Goal: Book appointment/travel/reservation

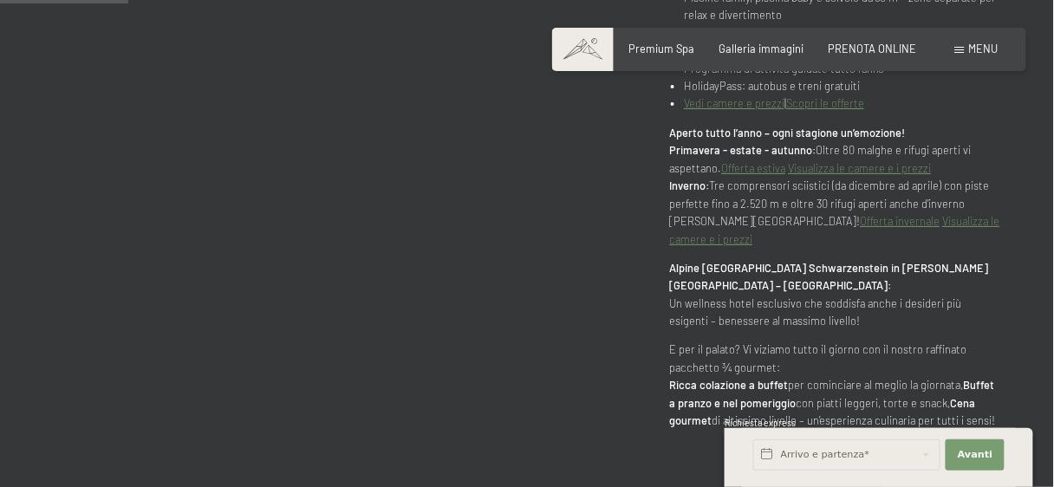
scroll to position [971, 0]
click at [904, 48] on span "PRENOTA ONLINE" at bounding box center [873, 46] width 88 height 14
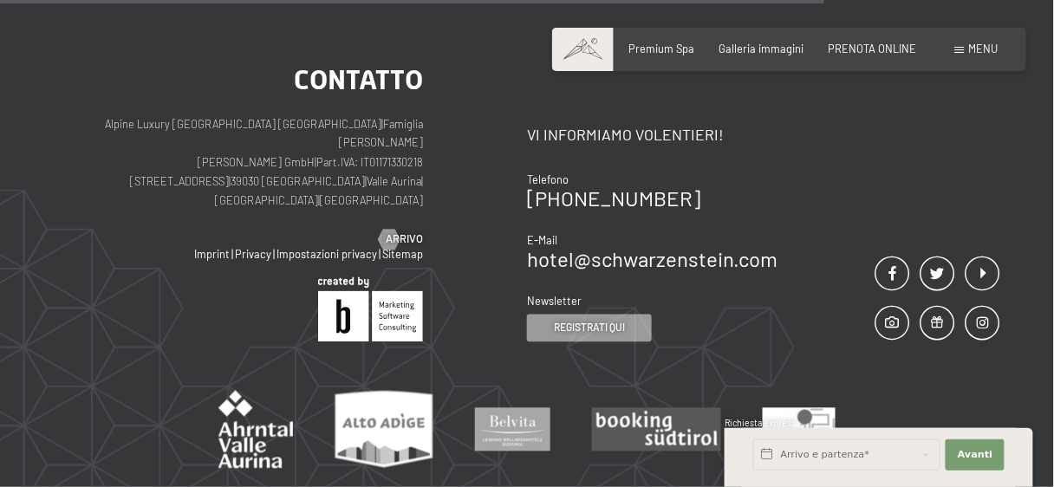
scroll to position [277, 0]
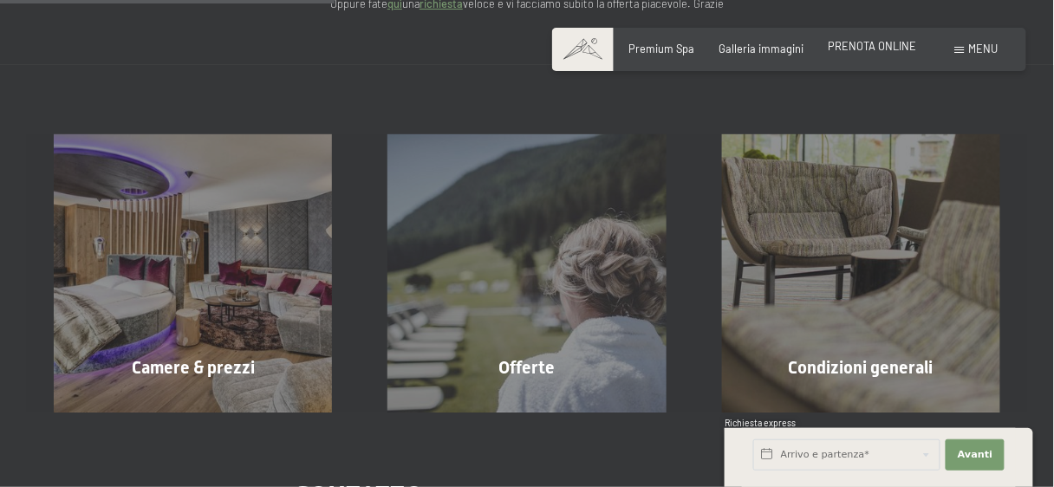
click at [880, 51] on span "PRENOTA ONLINE" at bounding box center [873, 46] width 88 height 14
click at [197, 357] on span "Camere & prezzi" at bounding box center [193, 367] width 123 height 21
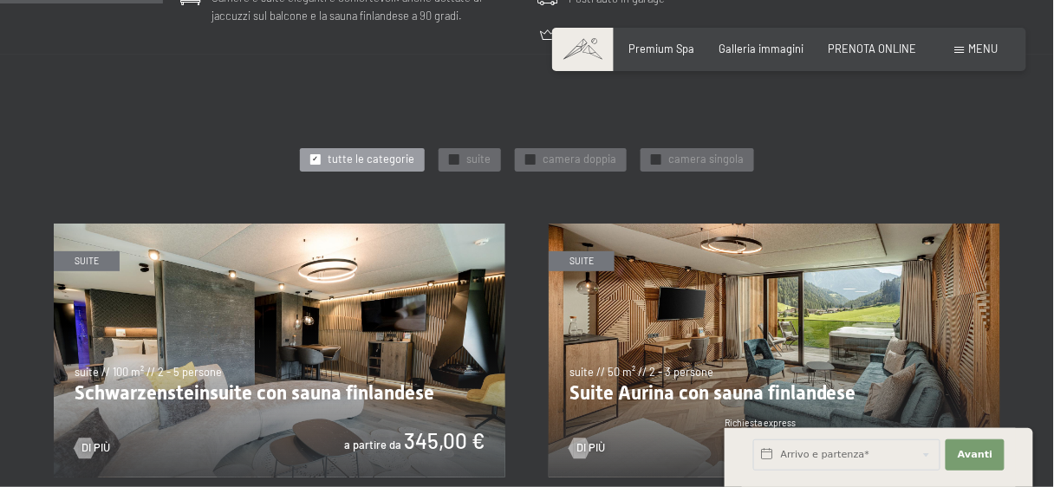
scroll to position [693, 0]
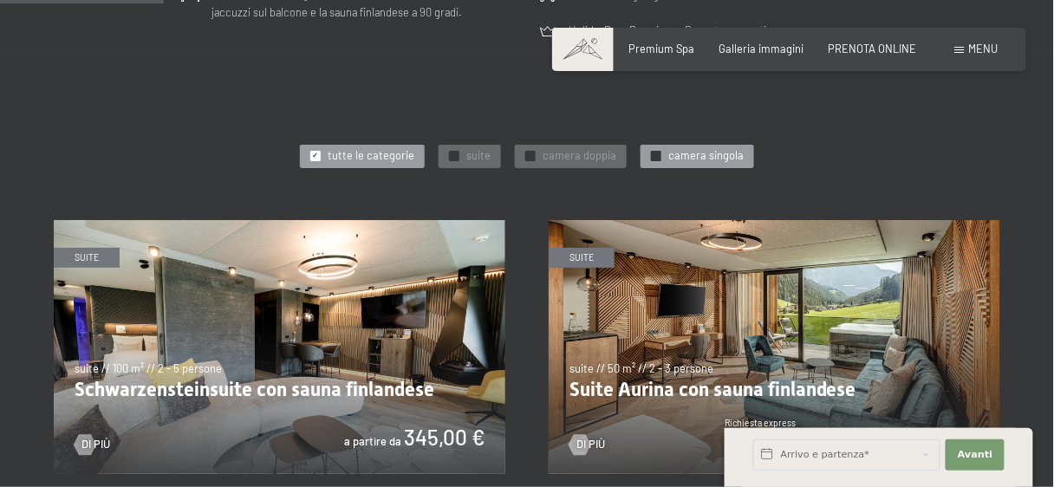
click at [680, 156] on span "camera singola" at bounding box center [705, 156] width 75 height 16
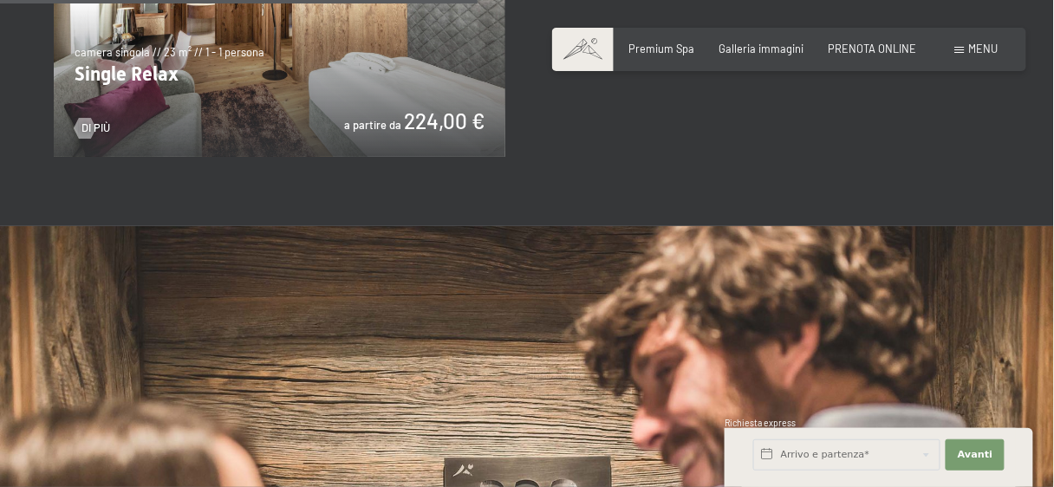
scroll to position [1456, 0]
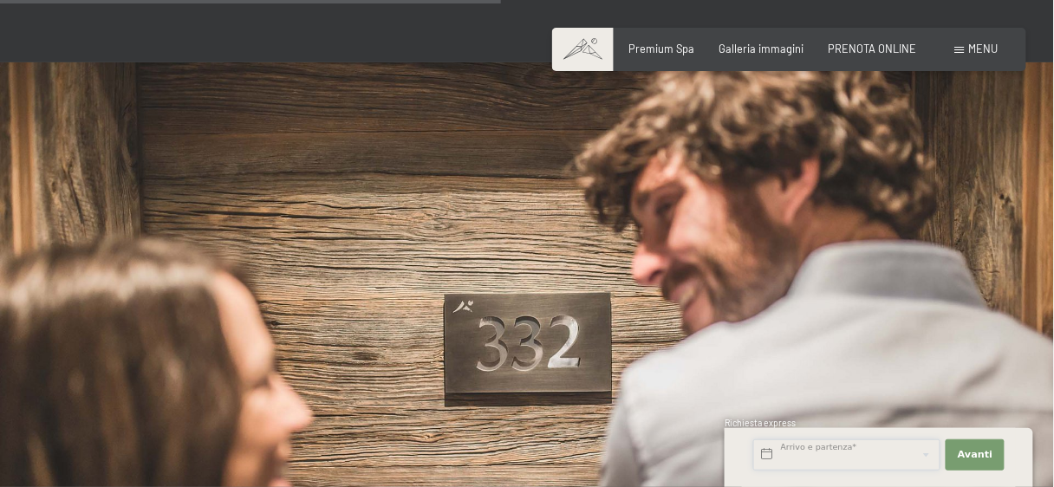
click at [829, 454] on input "text" at bounding box center [846, 454] width 187 height 31
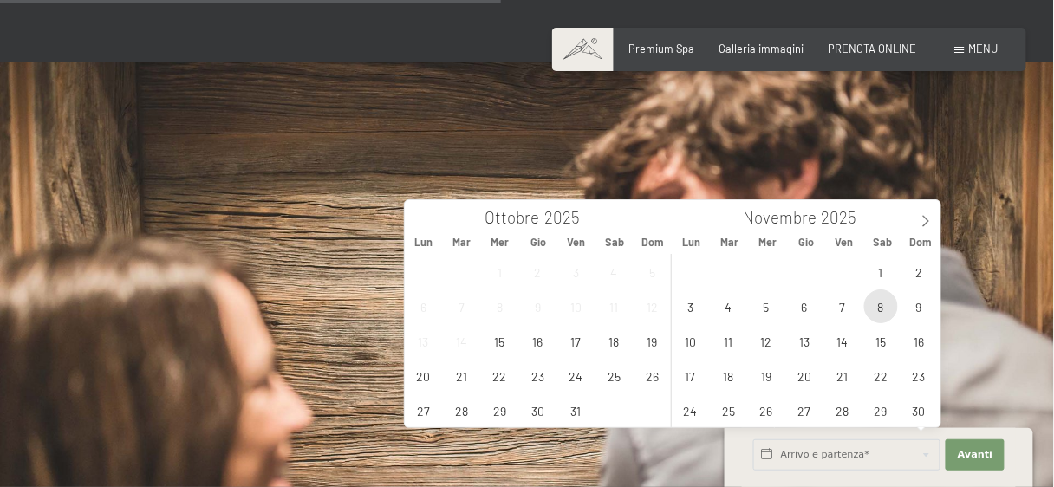
click at [894, 306] on span "8" at bounding box center [881, 307] width 34 height 34
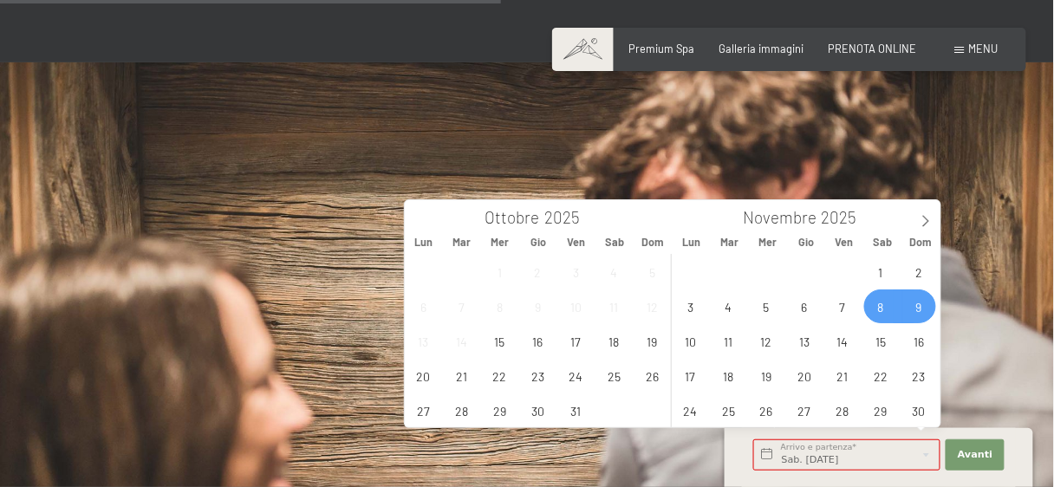
click at [915, 308] on span "9" at bounding box center [919, 307] width 34 height 34
type input "Sab. 08/11/2025 - Dom. 09/11/2025"
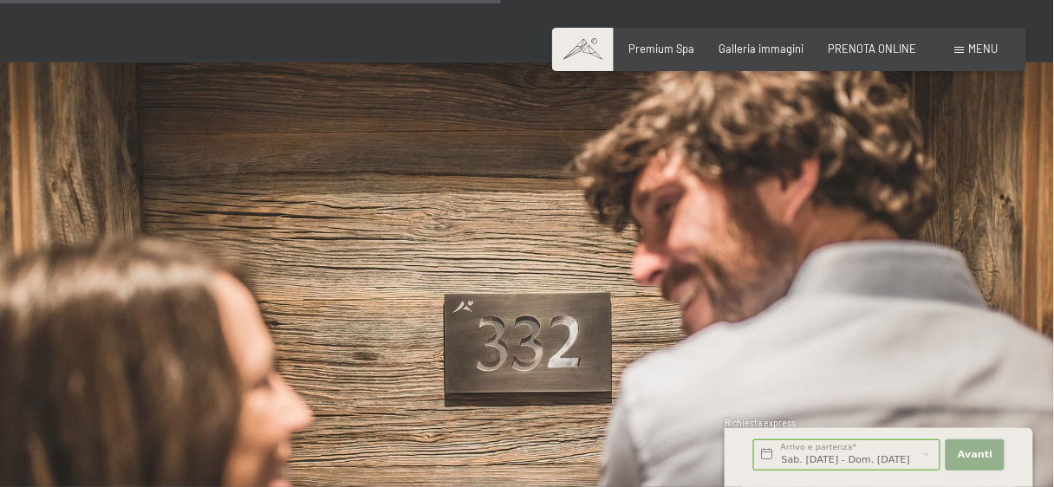
scroll to position [0, 0]
click at [971, 458] on span "Avanti" at bounding box center [975, 455] width 35 height 14
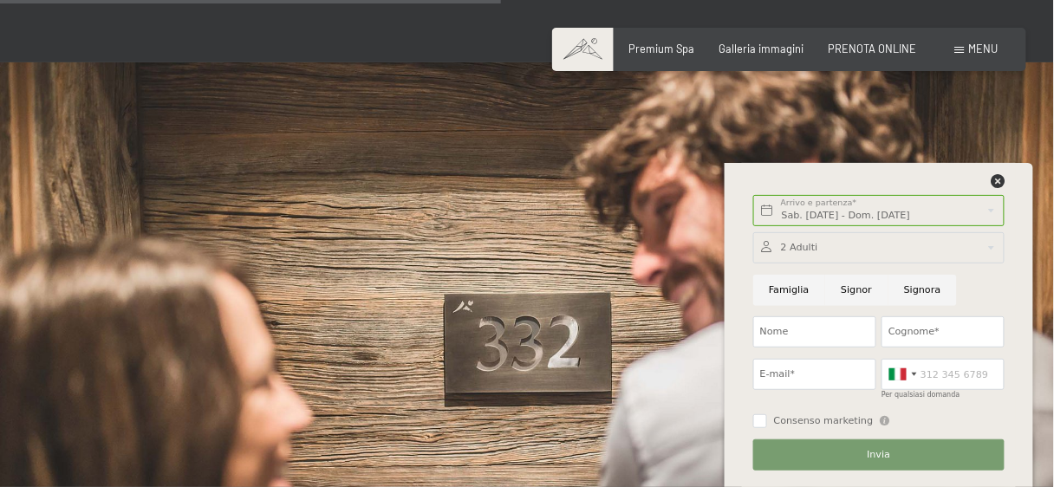
click at [827, 244] on div at bounding box center [878, 247] width 251 height 31
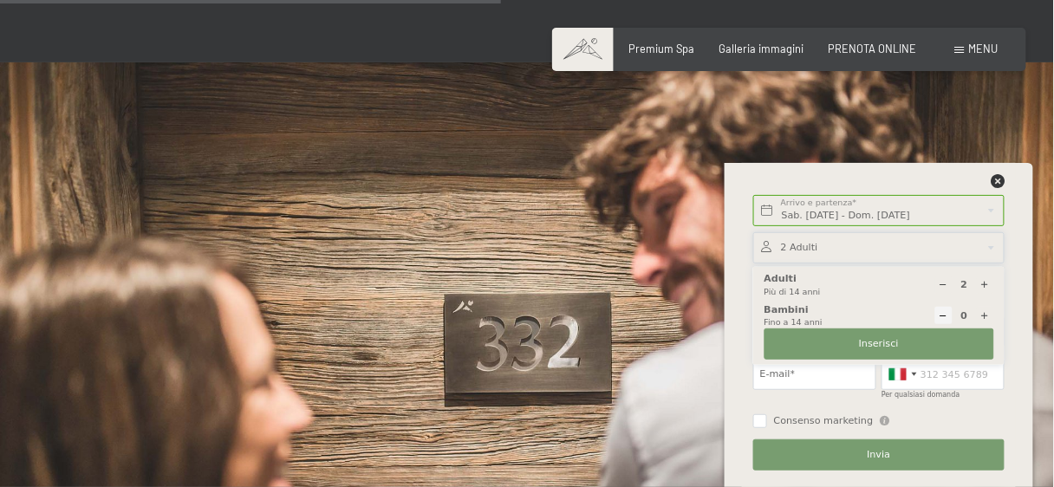
click at [946, 283] on icon at bounding box center [944, 285] width 10 height 10
type input "1"
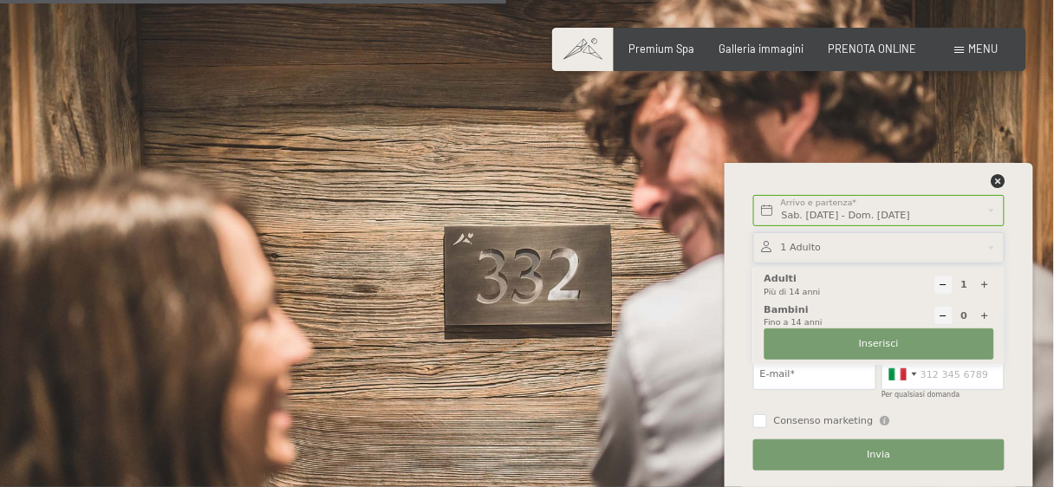
scroll to position [1526, 0]
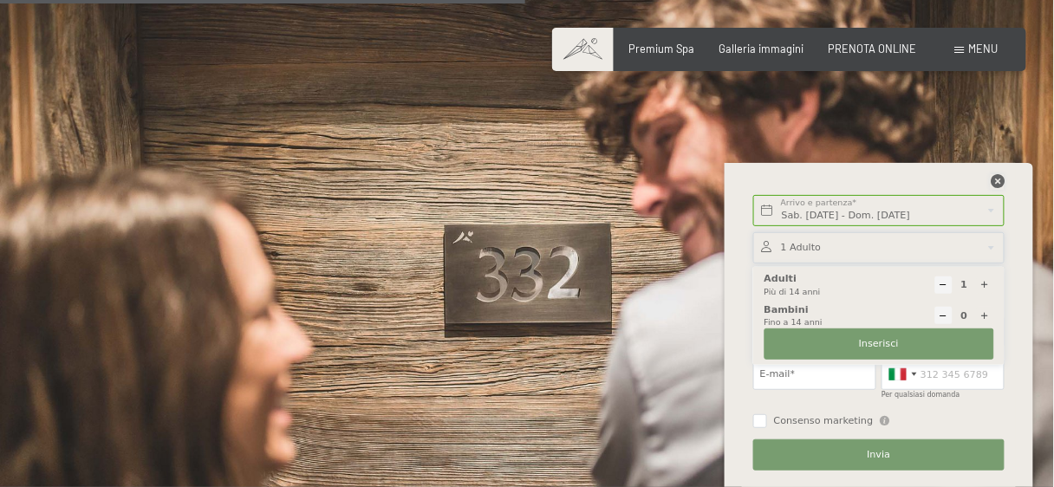
click at [993, 181] on icon at bounding box center [998, 181] width 14 height 14
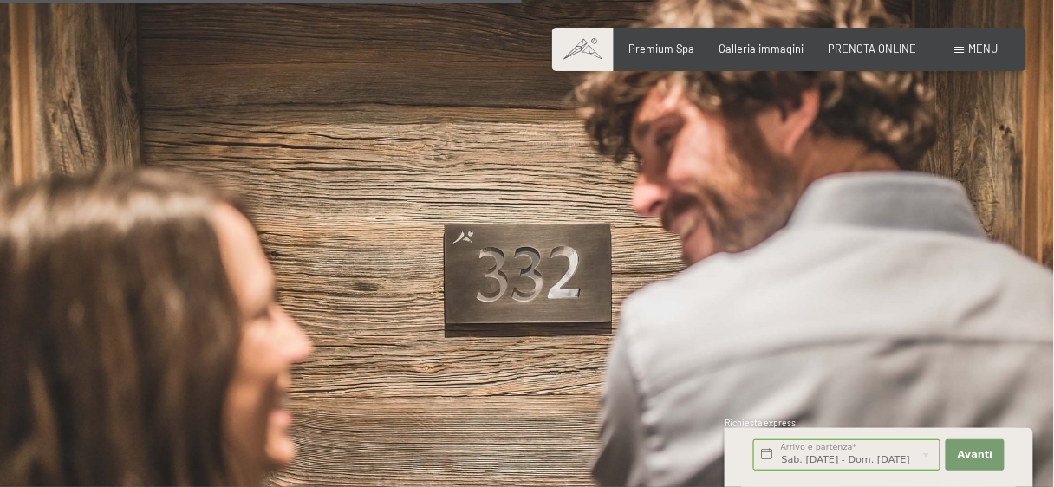
scroll to position [1248, 0]
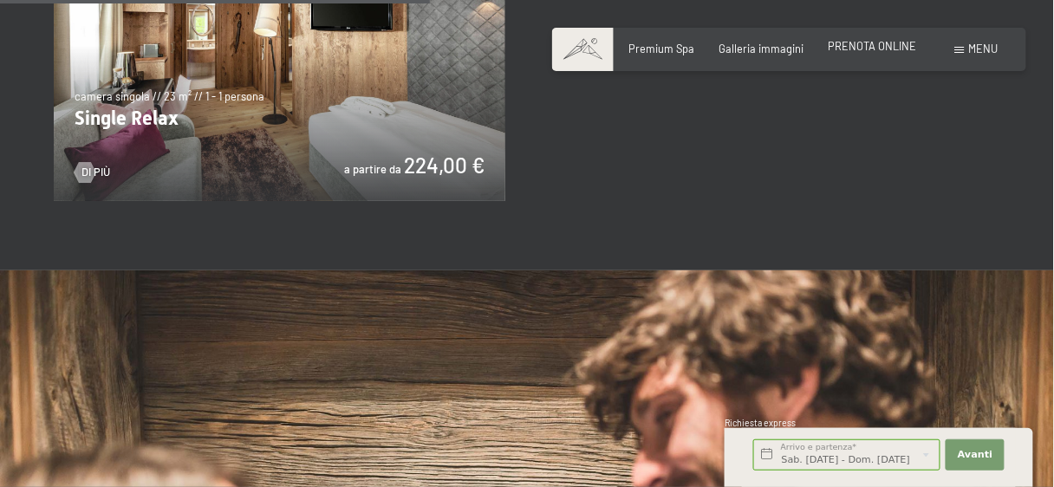
click at [868, 52] on span "PRENOTA ONLINE" at bounding box center [873, 46] width 88 height 14
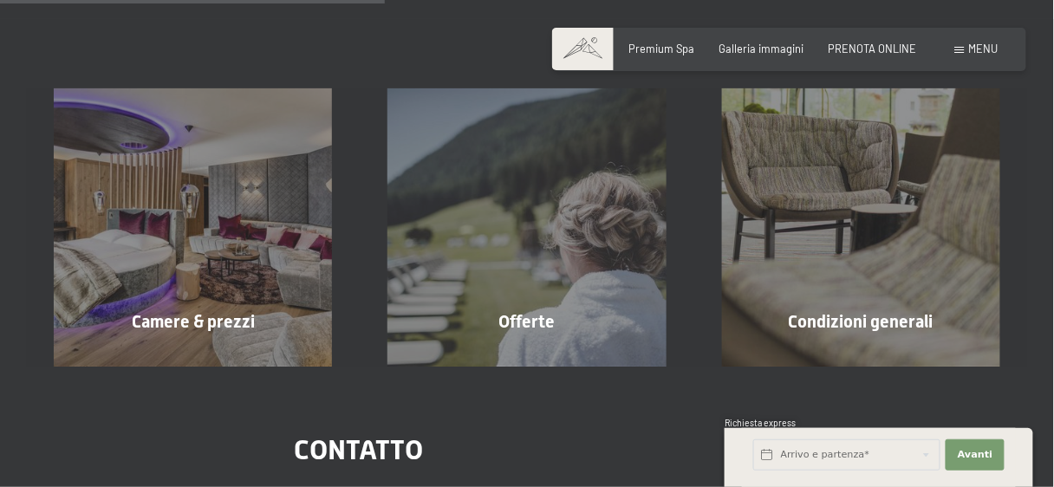
scroll to position [319, 0]
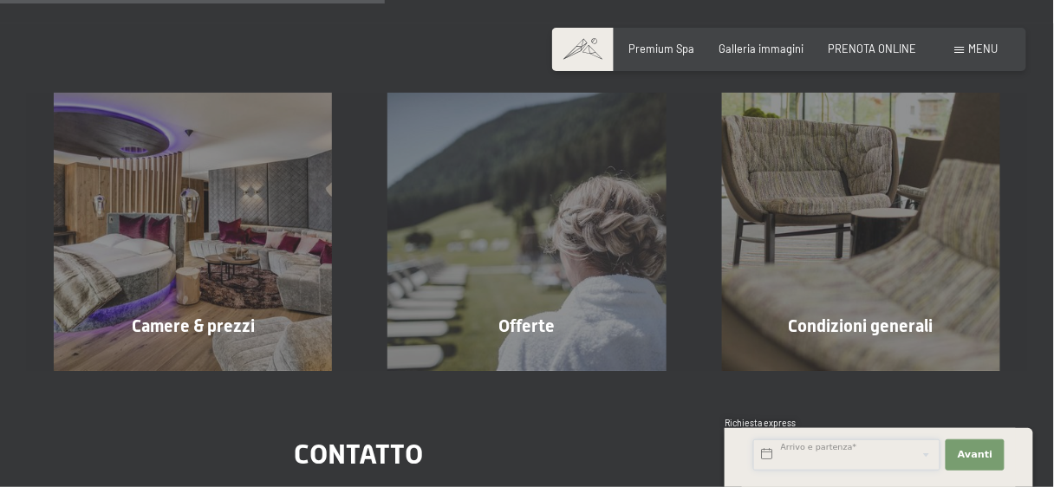
click at [830, 461] on input "text" at bounding box center [846, 454] width 187 height 31
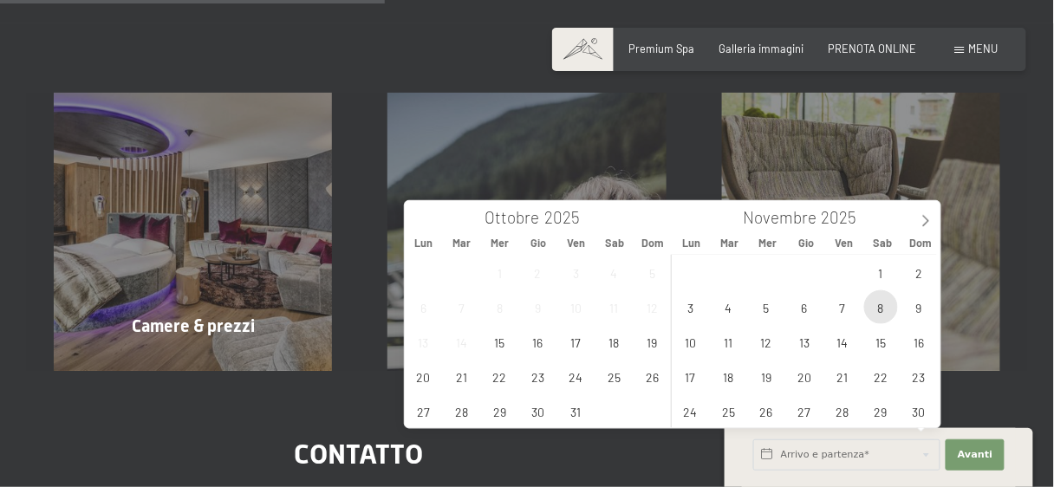
click at [891, 316] on span "8" at bounding box center [881, 307] width 34 height 34
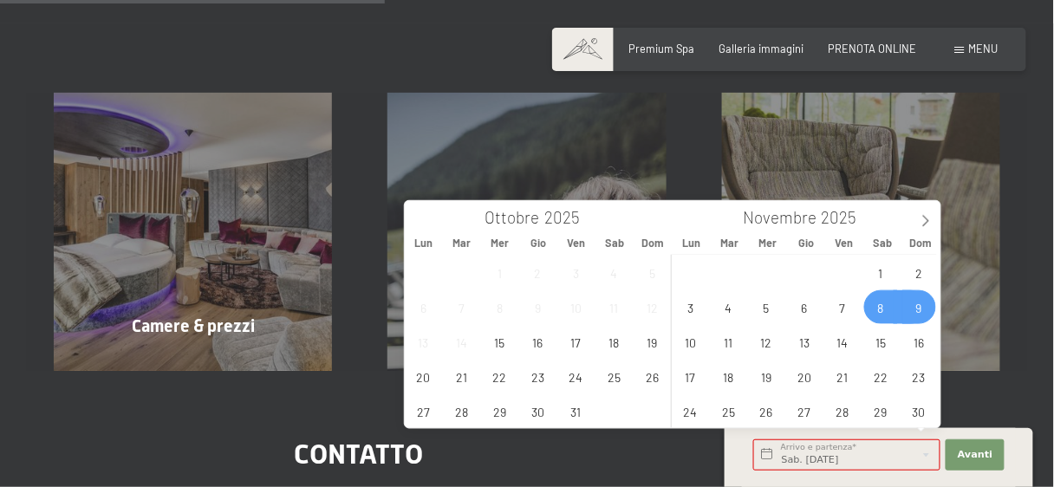
click at [909, 315] on span "9" at bounding box center [919, 307] width 34 height 34
type input "Sab. 08/11/2025 - Dom. 09/11/2025"
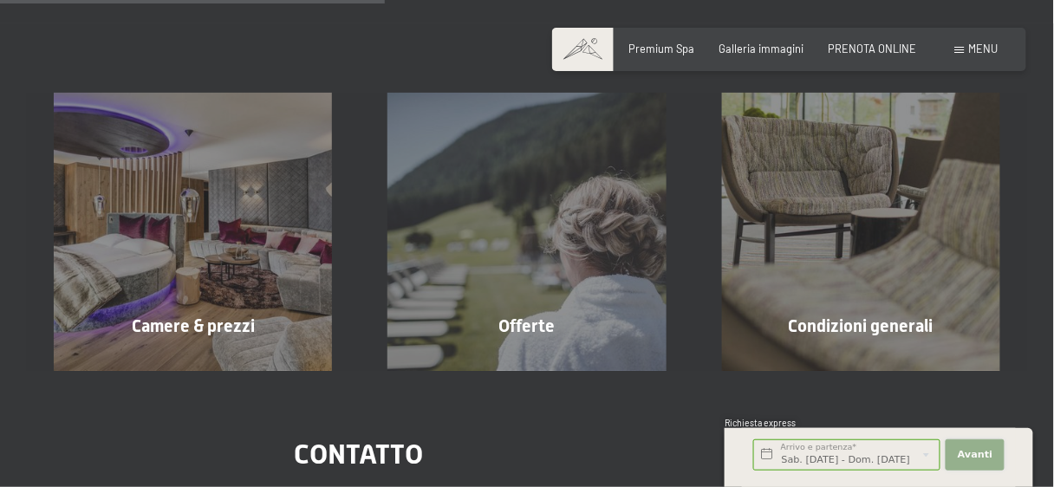
scroll to position [0, 0]
click at [967, 451] on span "Avanti" at bounding box center [975, 455] width 35 height 14
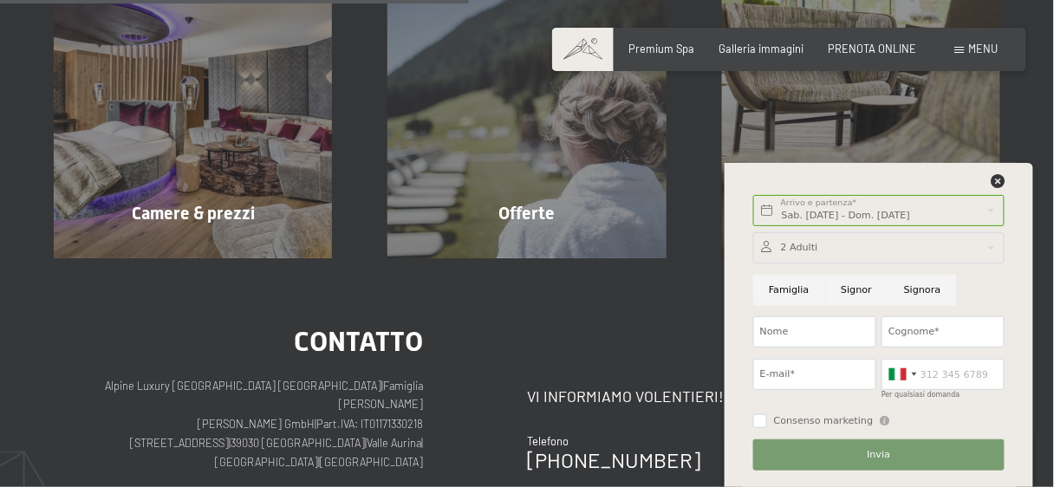
scroll to position [527, 0]
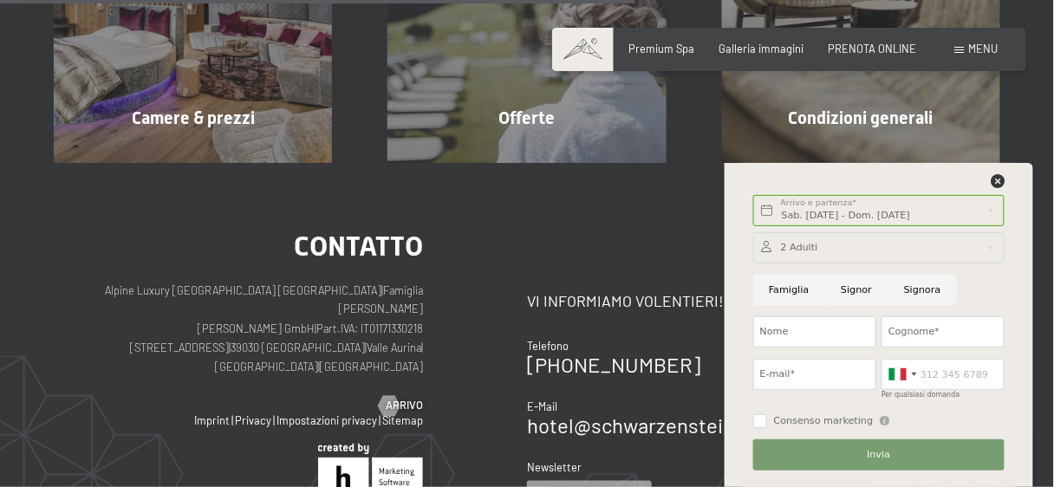
click at [811, 244] on div at bounding box center [878, 247] width 251 height 31
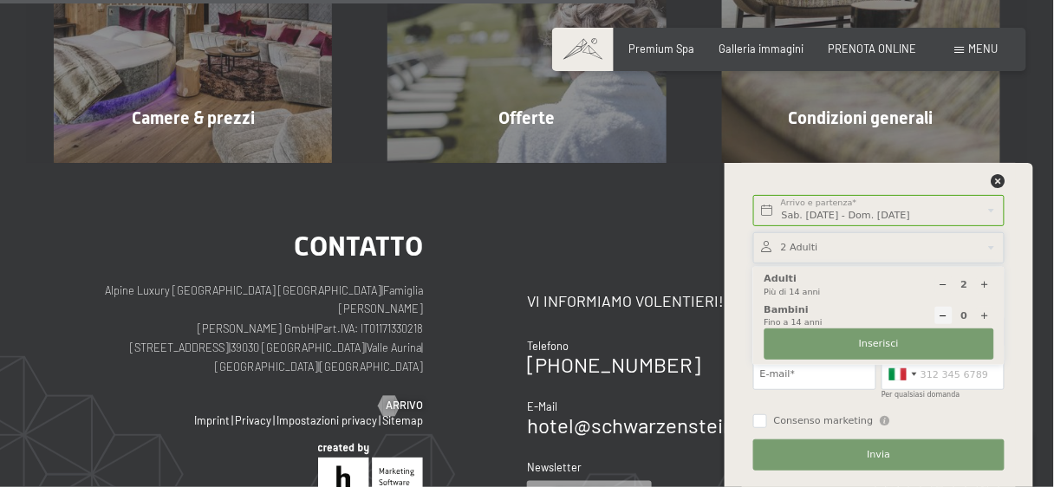
click at [811, 244] on div at bounding box center [878, 247] width 251 height 31
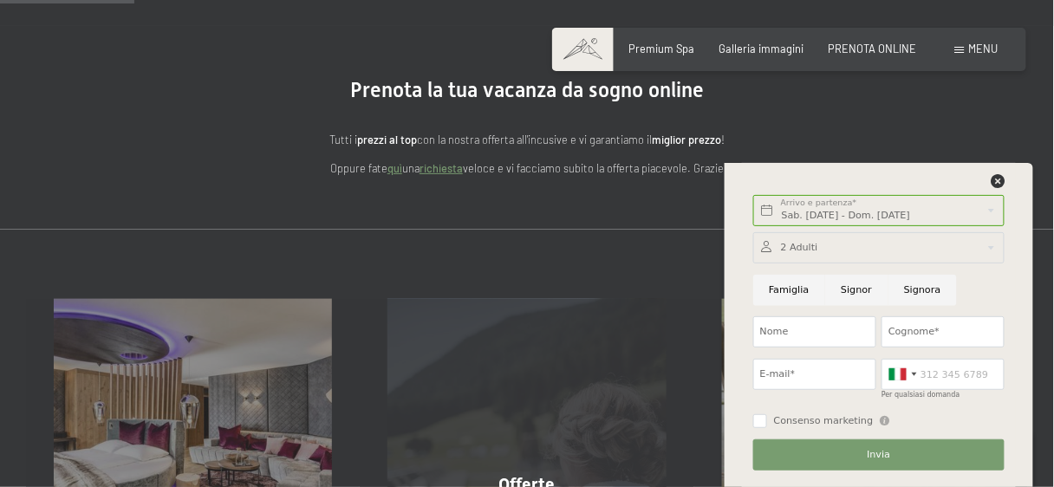
scroll to position [111, 0]
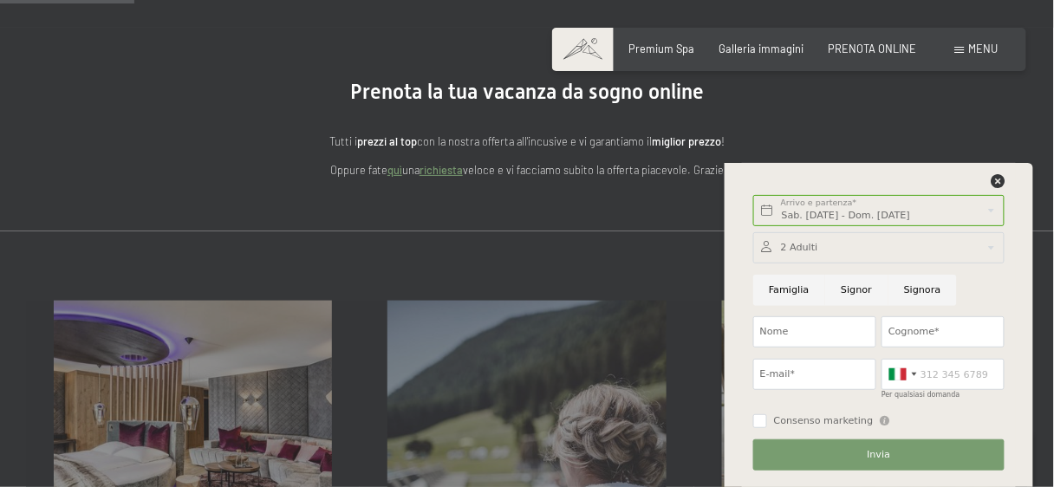
click at [439, 169] on link "richiesta" at bounding box center [441, 170] width 43 height 14
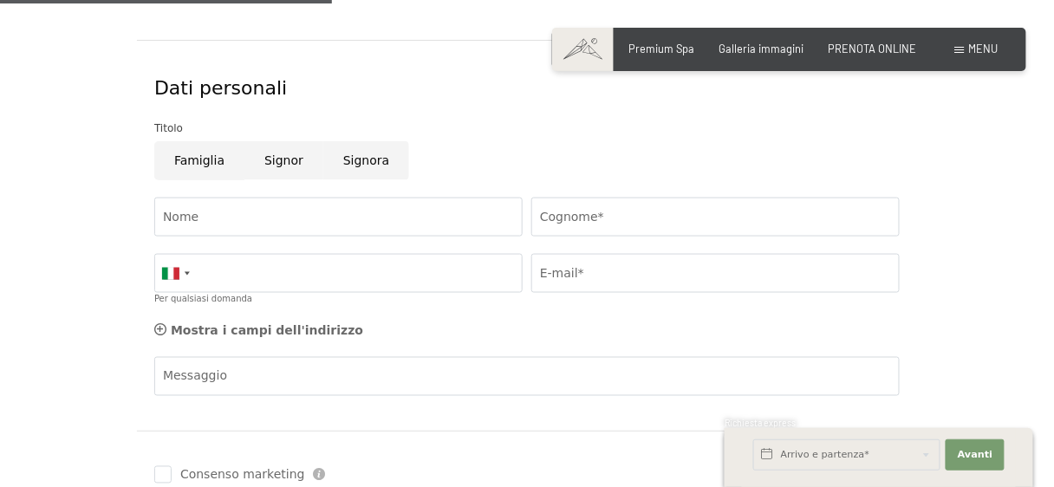
scroll to position [485, 0]
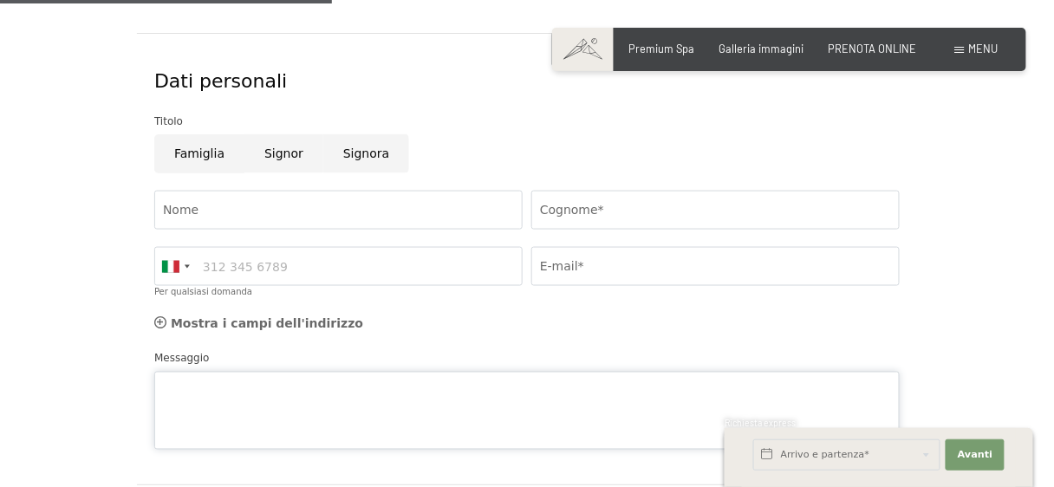
click at [211, 363] on div "Messaggio" at bounding box center [526, 400] width 745 height 100
paste textarea "Gent.mo Hotel Gradirei sapere se avete disponibilità di 2 camere uso singolo (t…"
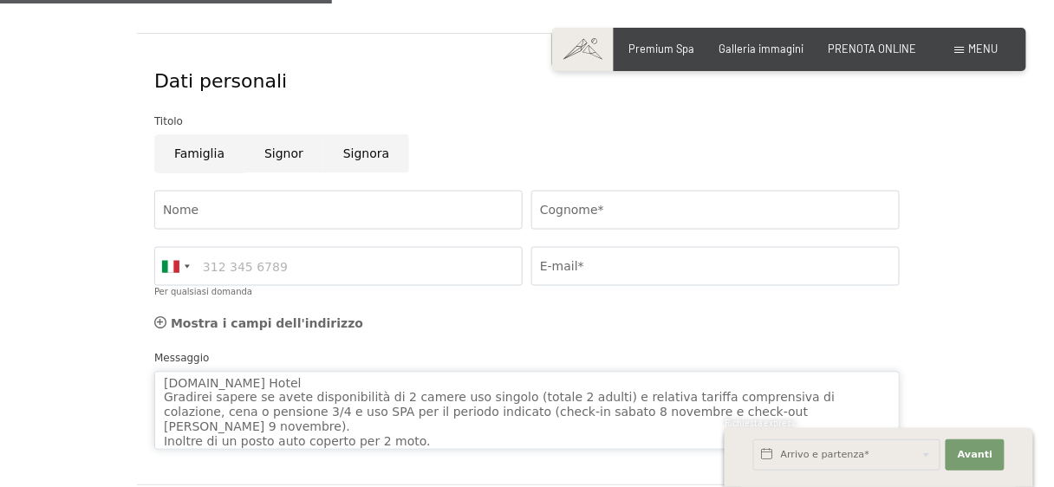
scroll to position [44, 0]
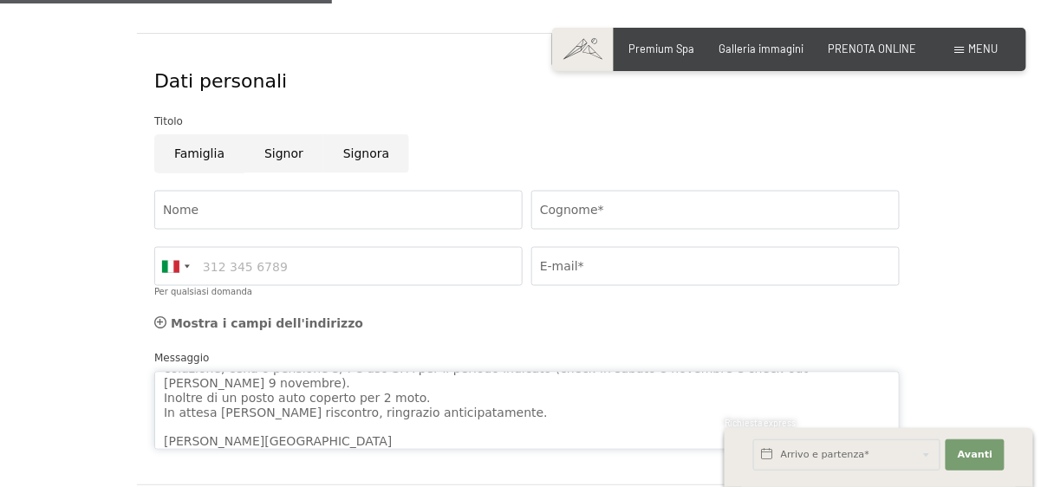
type textarea "Gent.mo Hotel Gradirei sapere se avete disponibilità di 2 camere uso singolo (t…"
click at [237, 211] on input "Nome" at bounding box center [338, 210] width 368 height 39
type input "Luca"
type input "(cognome)"
type input "3272258225"
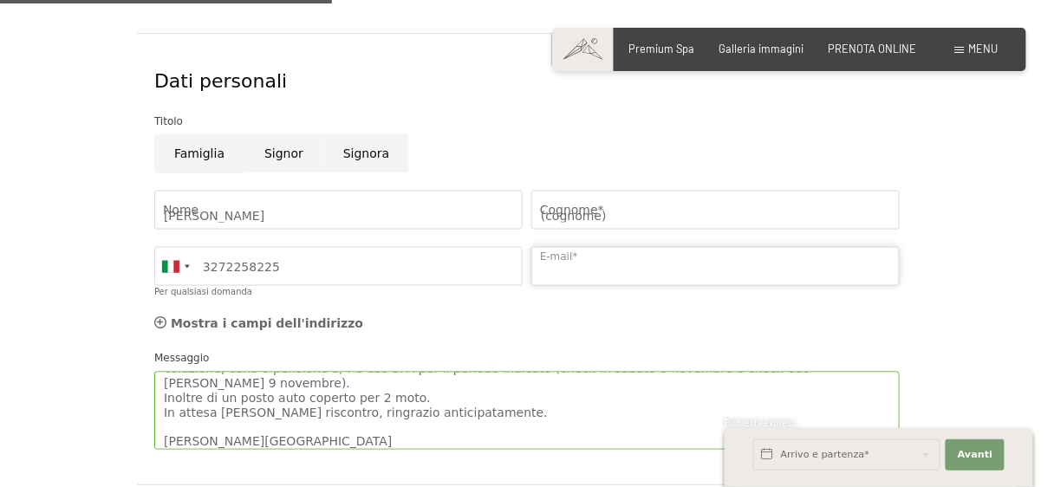
type input "lucamenghini@yahoo.it"
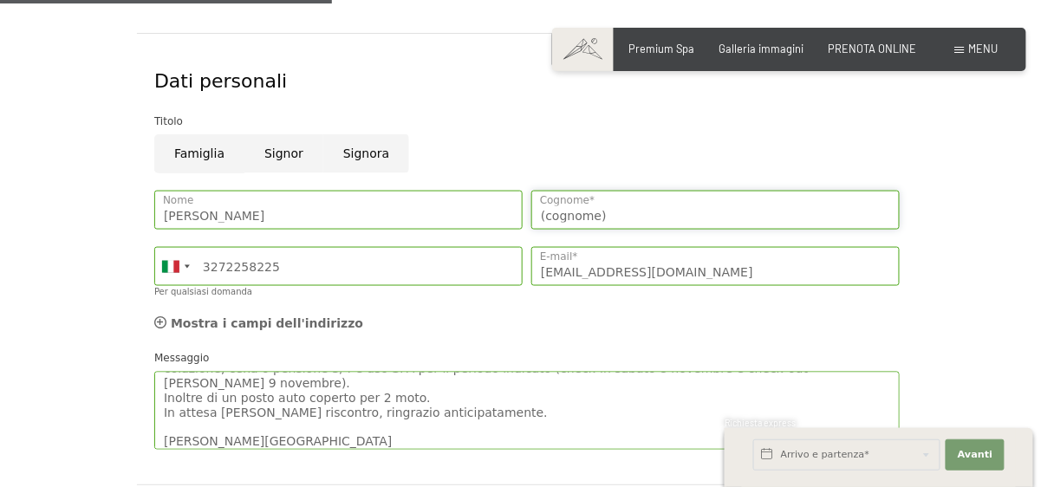
click at [562, 218] on input "(cognome)" at bounding box center [715, 210] width 368 height 39
drag, startPoint x: 615, startPoint y: 218, endPoint x: 521, endPoint y: 215, distance: 93.7
click at [521, 215] on div "Luca Nome (cognome) Cognome* Germany (Deutschland) +49 Italy (Italia) +39 Austr…" at bounding box center [527, 248] width 754 height 133
type input "Menghini"
click at [293, 212] on input "Luca" at bounding box center [338, 210] width 368 height 39
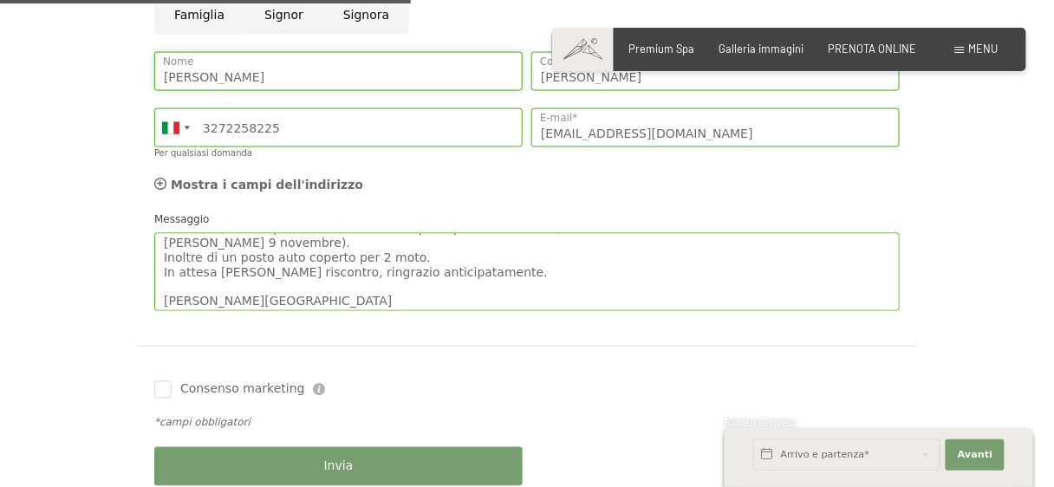
scroll to position [48, 0]
type input "[PERSON_NAME]"
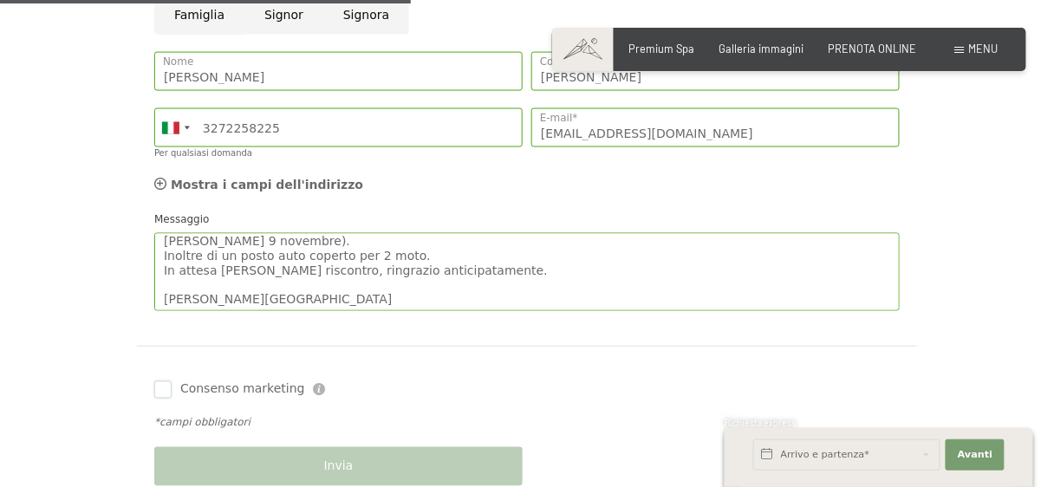
click at [168, 393] on input "Consenso marketing" at bounding box center [162, 389] width 17 height 17
checkbox input "true"
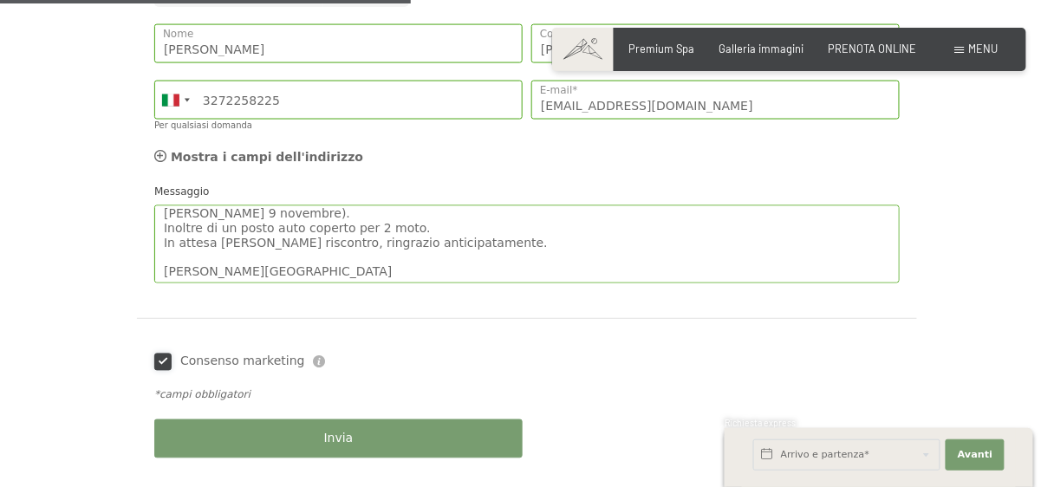
scroll to position [763, 0]
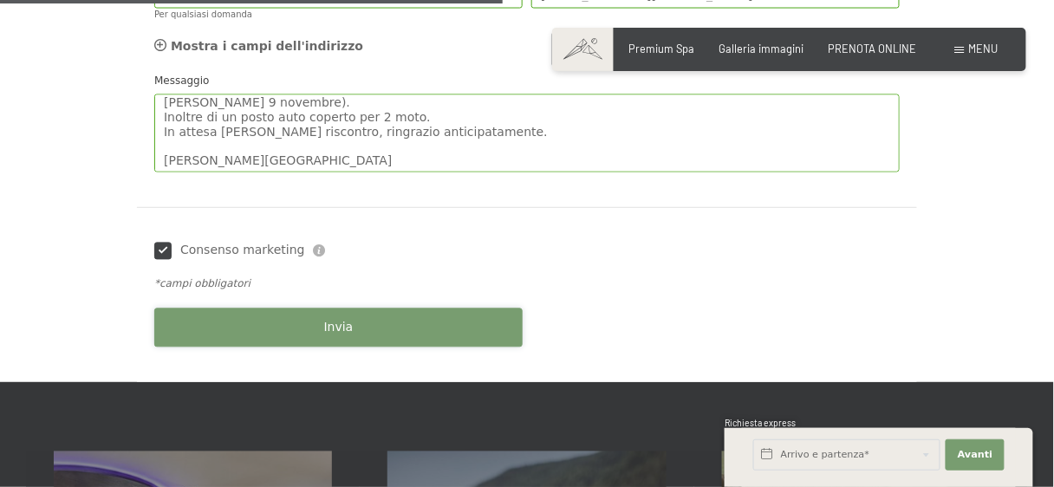
click at [343, 324] on span "Invia" at bounding box center [338, 328] width 29 height 17
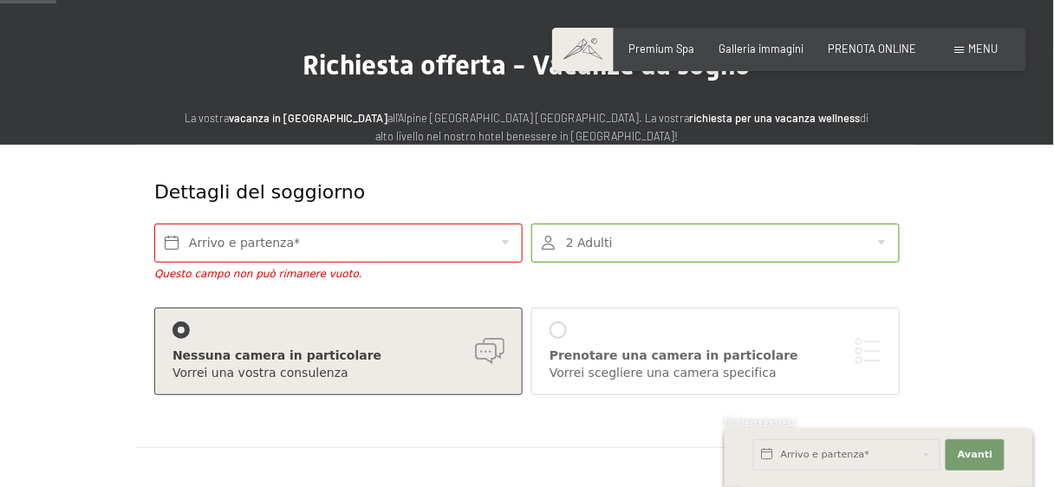
scroll to position [89, 0]
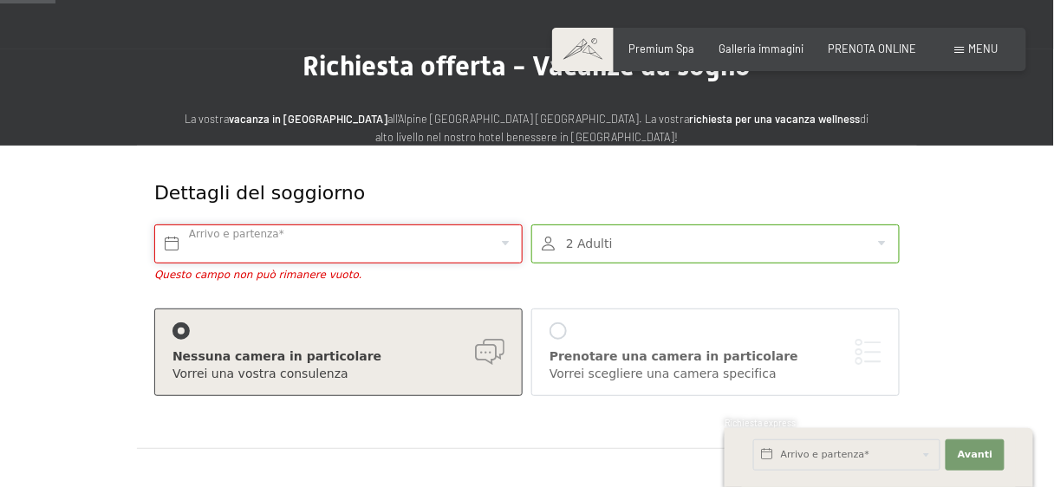
click at [292, 247] on input "text" at bounding box center [338, 244] width 368 height 39
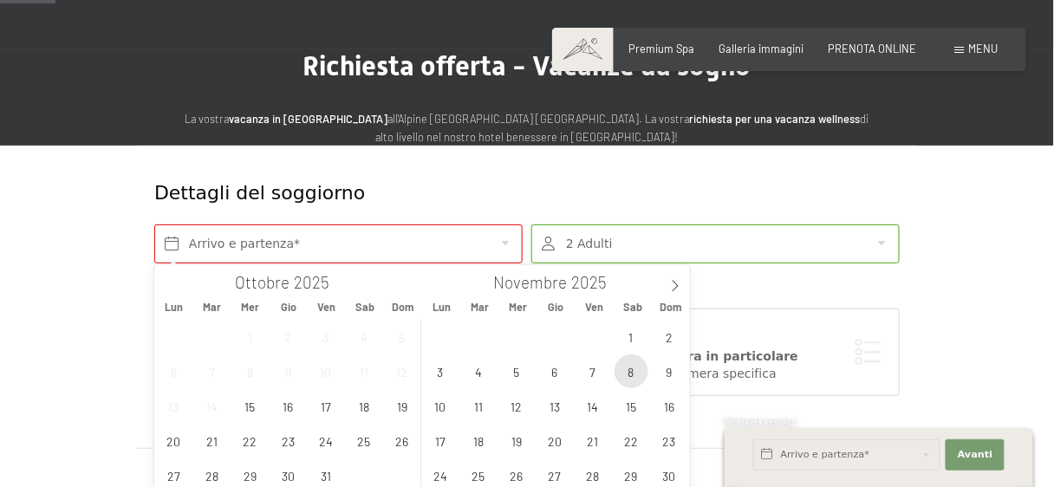
click at [635, 378] on span "8" at bounding box center [632, 372] width 34 height 34
click at [668, 378] on span "9" at bounding box center [669, 372] width 34 height 34
type input "Sab. 08/11/2025 - Dom. 09/11/2025"
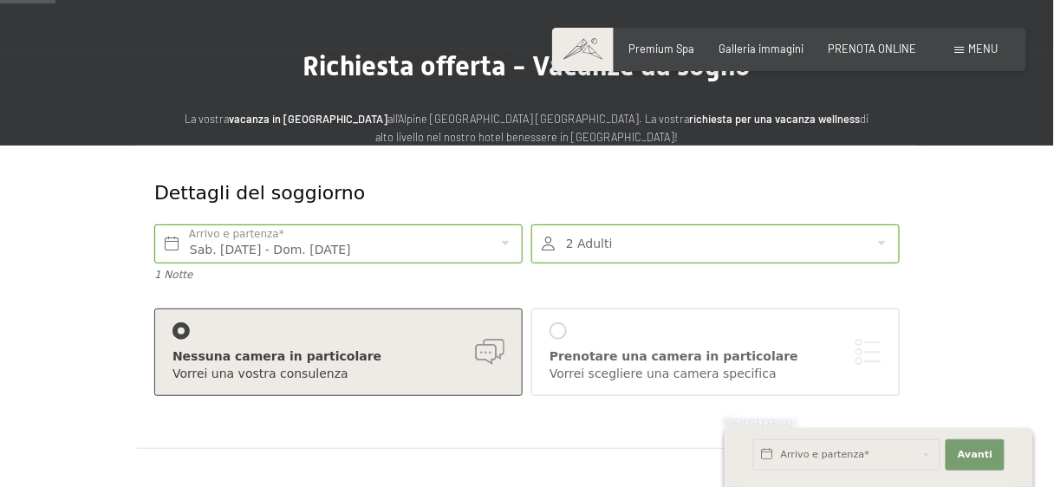
click at [689, 249] on div at bounding box center [715, 244] width 368 height 39
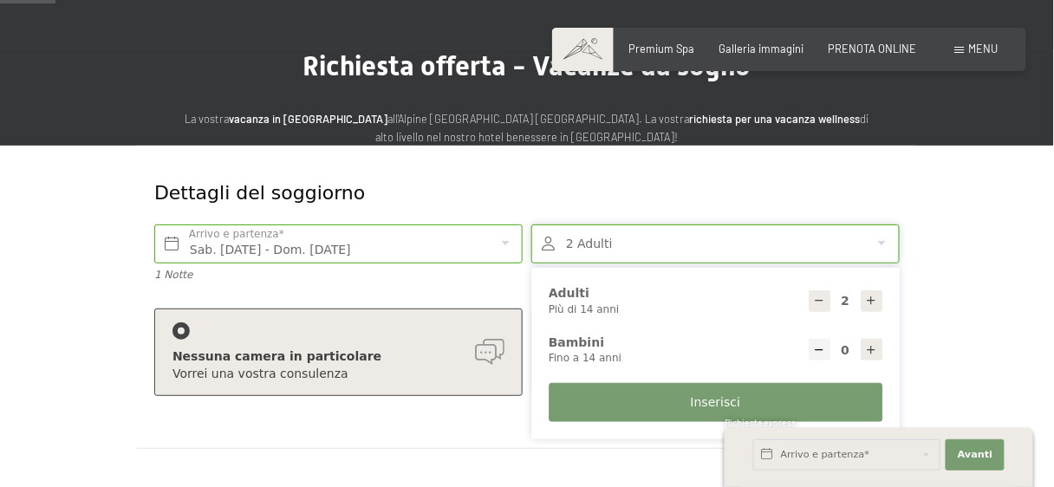
click at [689, 249] on div at bounding box center [715, 244] width 368 height 39
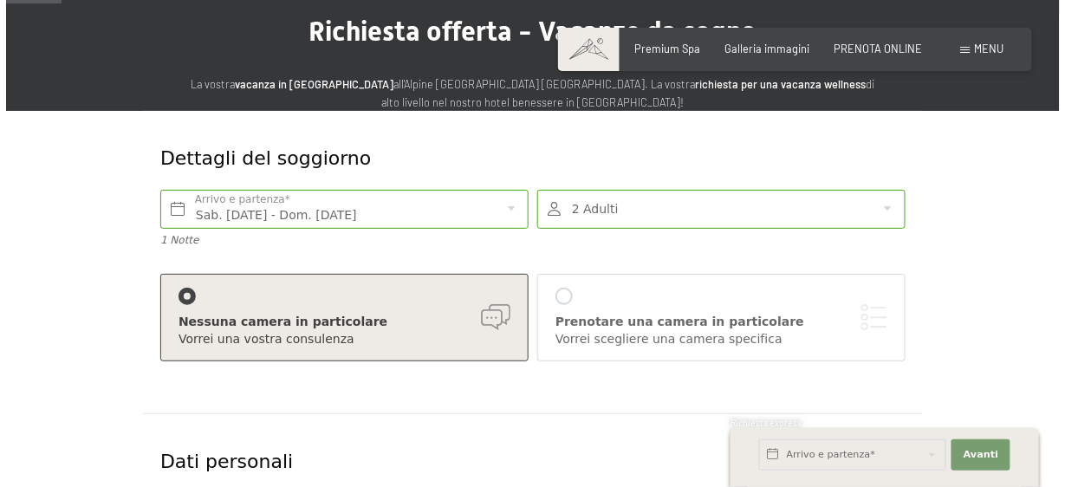
scroll to position [159, 0]
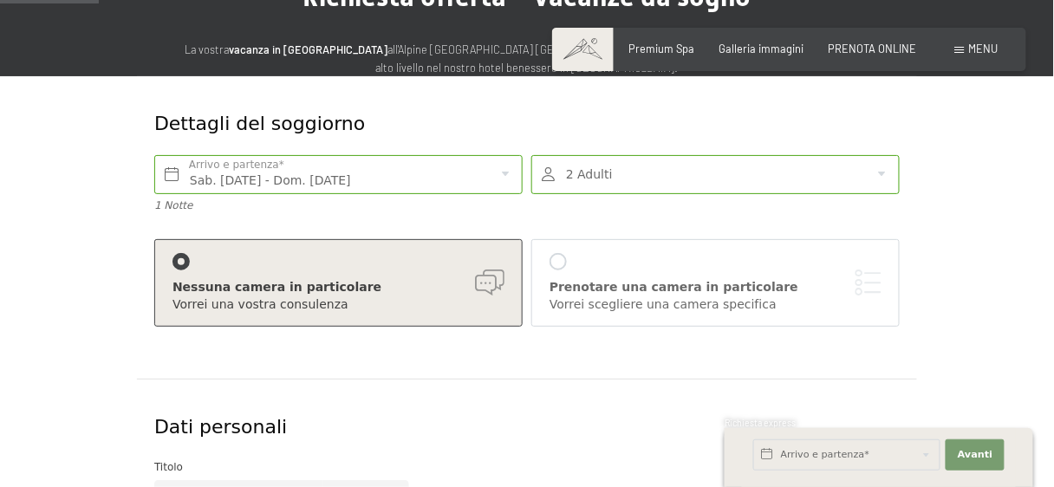
click at [561, 263] on div at bounding box center [558, 261] width 17 height 17
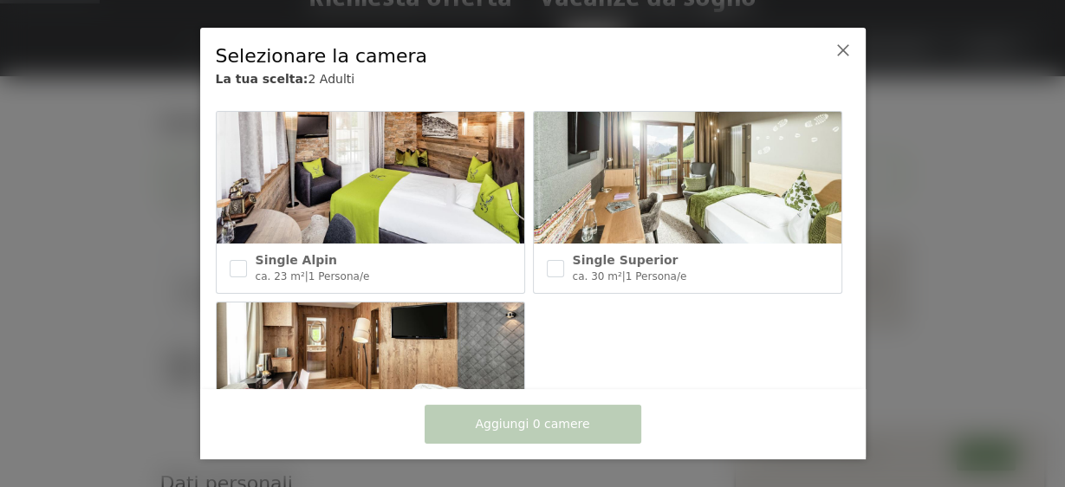
scroll to position [971, 0]
click at [235, 261] on input "checkbox" at bounding box center [238, 269] width 17 height 17
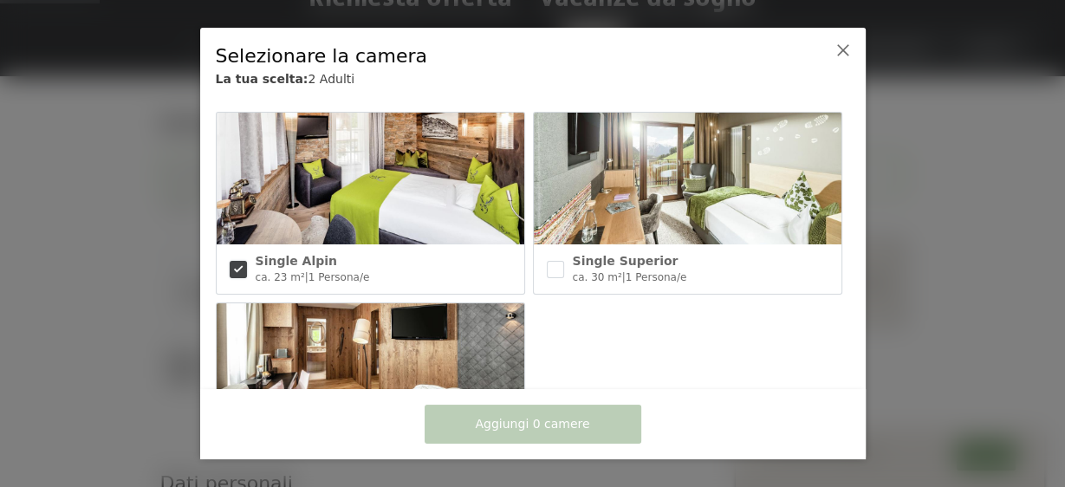
checkbox input "true"
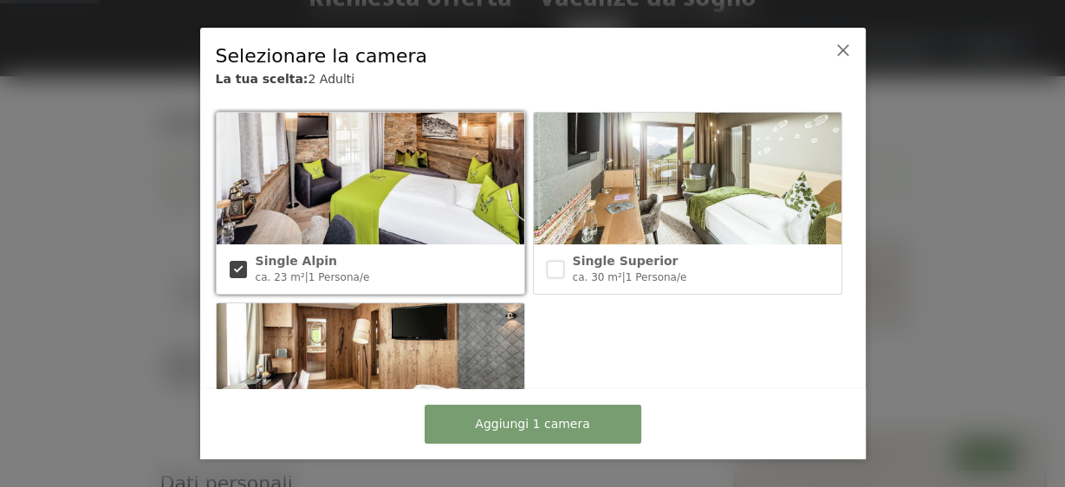
click at [547, 261] on input "checkbox" at bounding box center [555, 269] width 17 height 17
checkbox input "true"
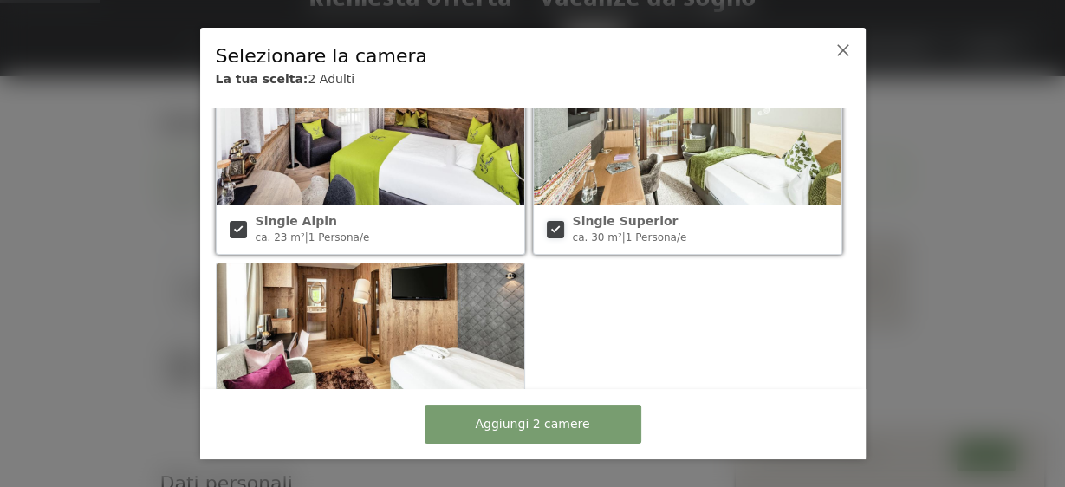
scroll to position [1084, 0]
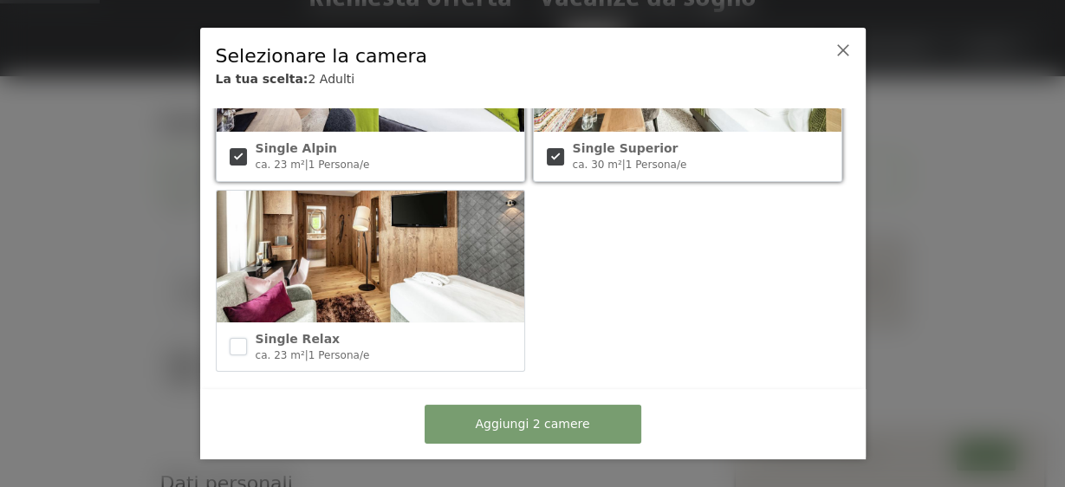
click at [232, 338] on input "checkbox" at bounding box center [238, 346] width 17 height 17
checkbox input "true"
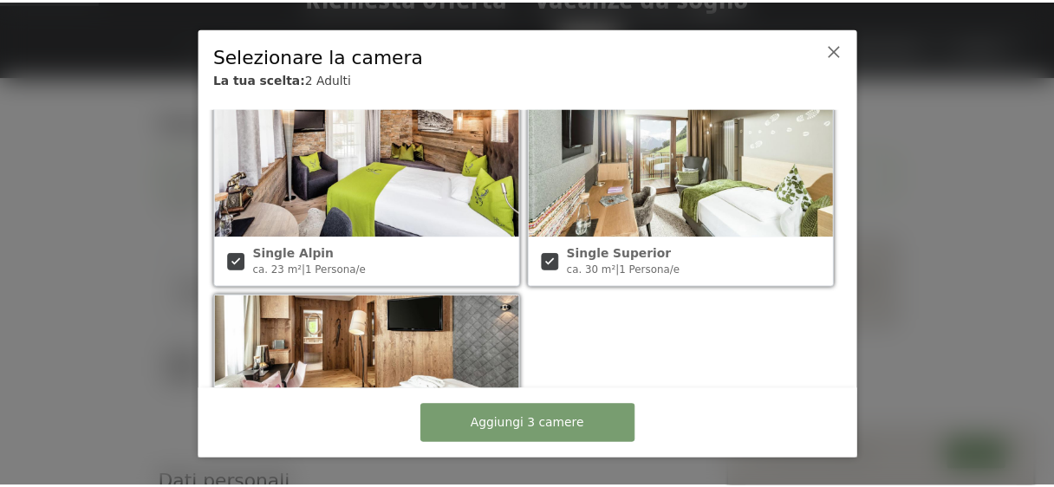
scroll to position [1014, 0]
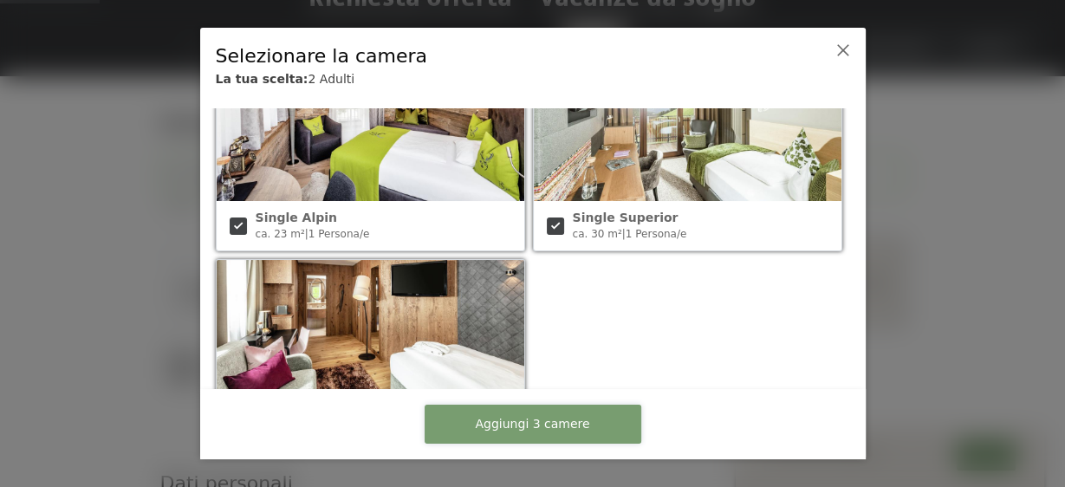
click at [541, 420] on span "Aggiungi 3 camere" at bounding box center [532, 424] width 114 height 17
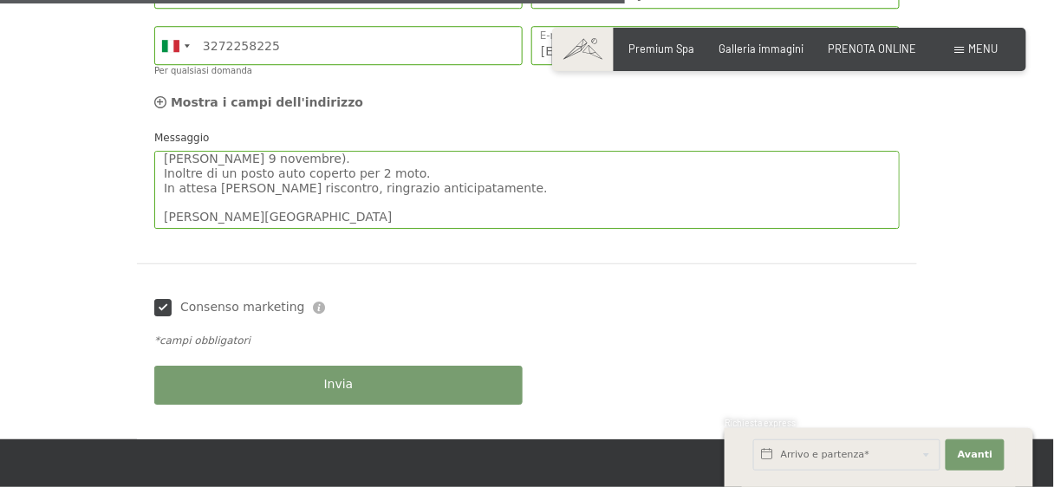
scroll to position [1338, 0]
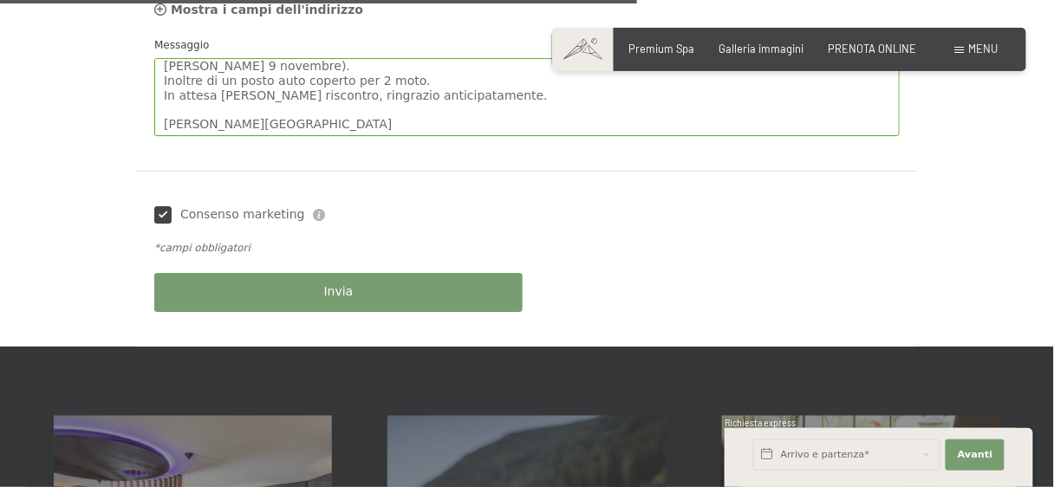
click at [393, 294] on span "Consenso marketing*" at bounding box center [424, 292] width 131 height 17
click at [350, 294] on input "Consenso marketing*" at bounding box center [341, 292] width 17 height 17
checkbox input "false"
click at [348, 291] on span "Invia" at bounding box center [338, 291] width 29 height 17
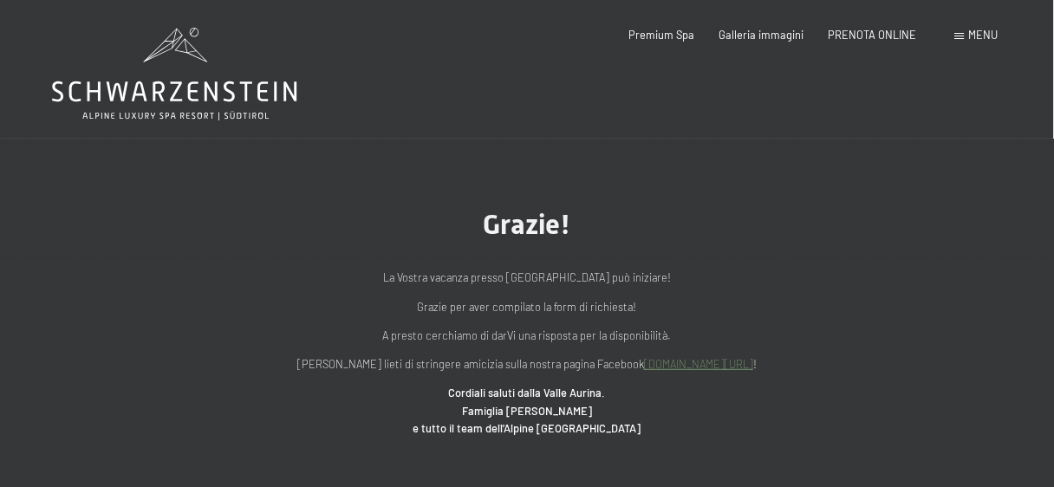
click at [991, 35] on span "Menu" at bounding box center [983, 35] width 29 height 14
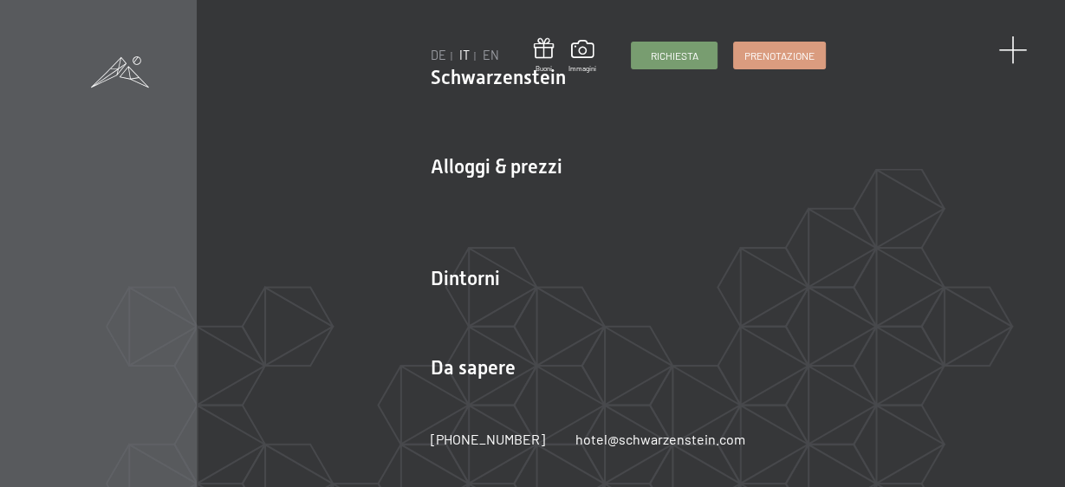
click at [1016, 49] on span at bounding box center [1013, 50] width 29 height 29
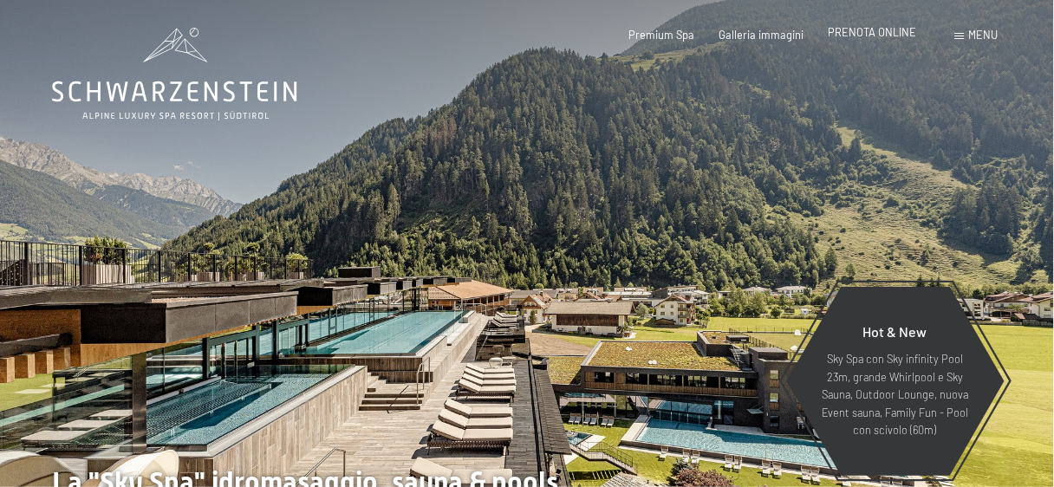
click at [892, 35] on span "PRENOTA ONLINE" at bounding box center [873, 32] width 88 height 14
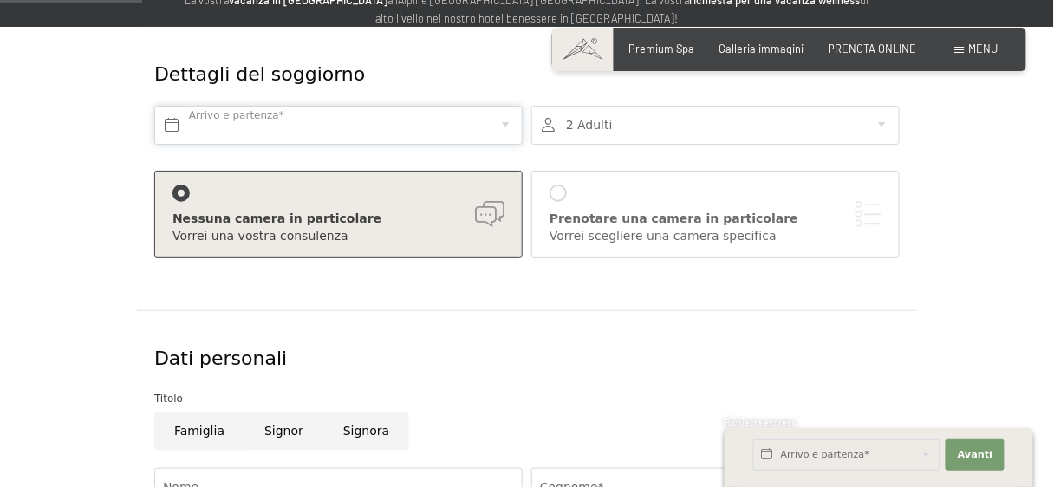
click at [305, 126] on input "text" at bounding box center [338, 125] width 368 height 39
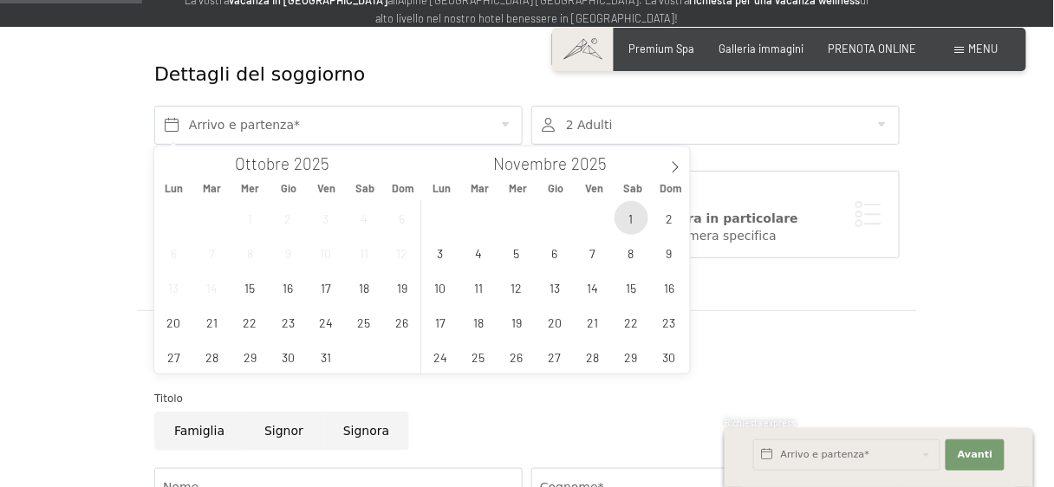
click at [640, 225] on span "1" at bounding box center [632, 218] width 34 height 34
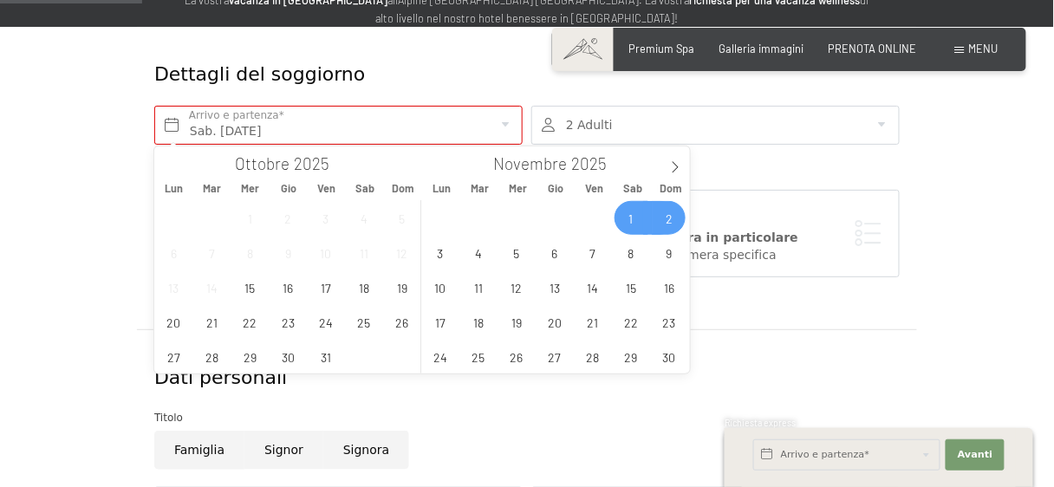
click at [663, 218] on span "2" at bounding box center [669, 218] width 34 height 34
type input "Sab. [DATE] - Dom. [DATE]"
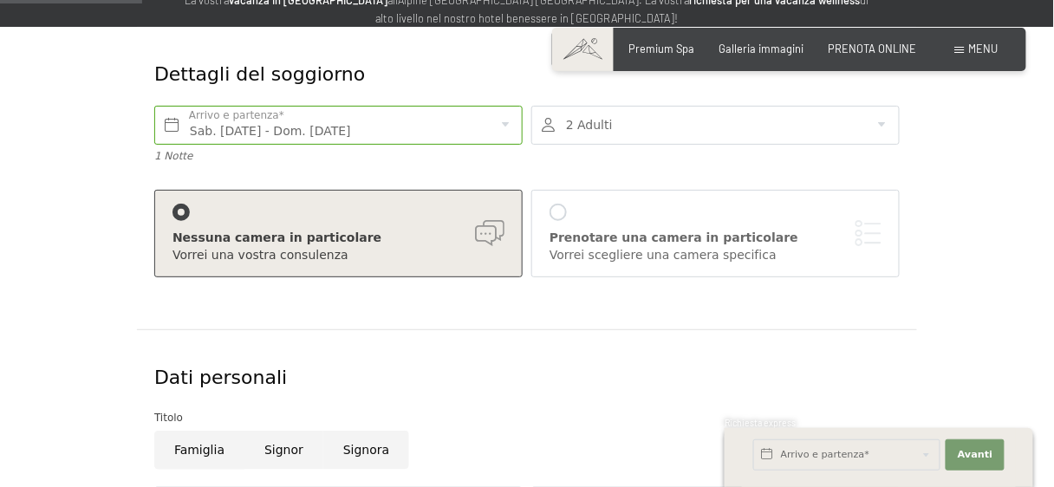
click at [557, 213] on div at bounding box center [558, 212] width 17 height 17
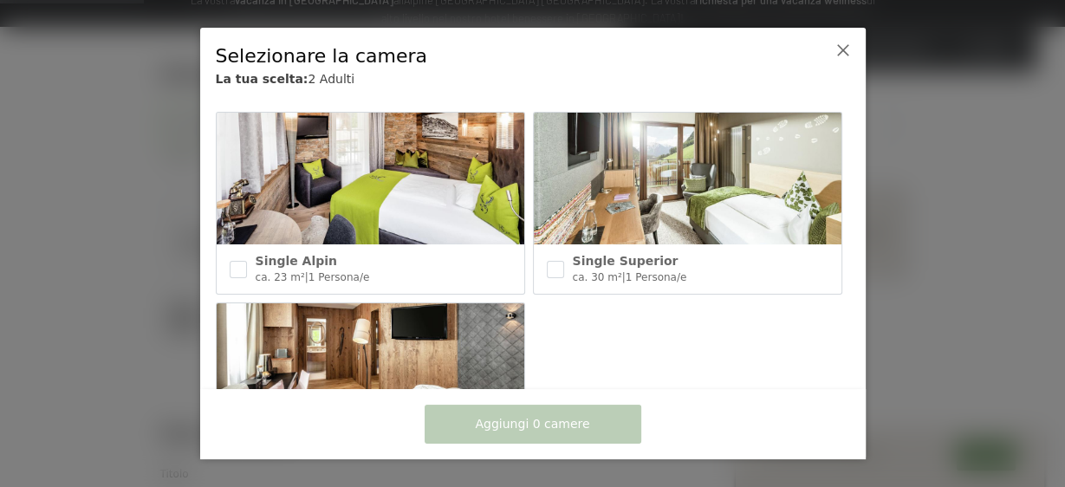
scroll to position [971, 0]
click at [240, 261] on input "checkbox" at bounding box center [238, 269] width 17 height 17
checkbox input "true"
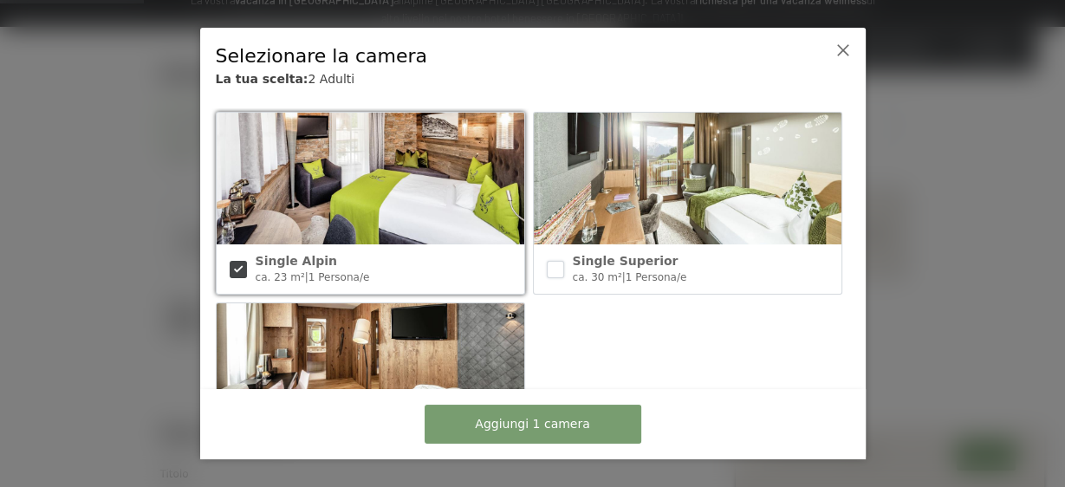
click at [547, 261] on input "checkbox" at bounding box center [555, 269] width 17 height 17
checkbox input "true"
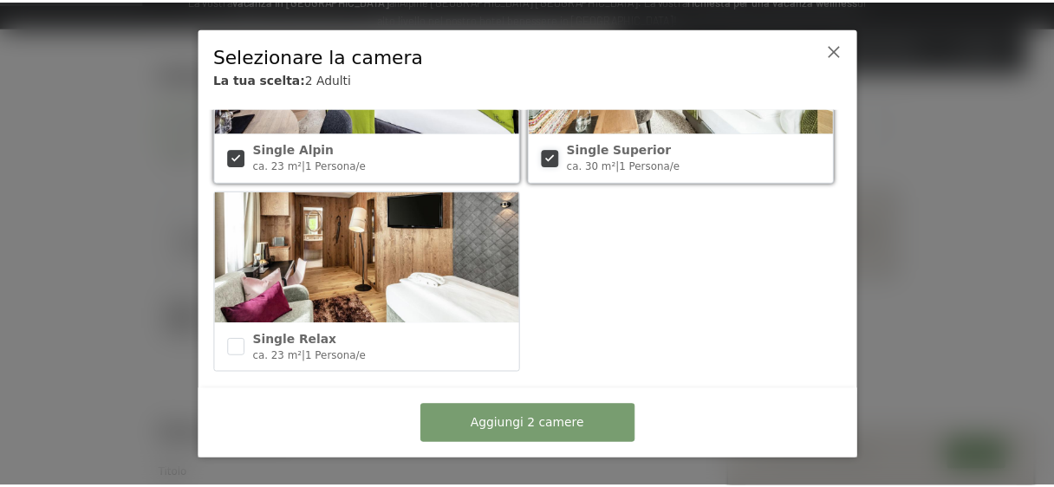
scroll to position [1084, 0]
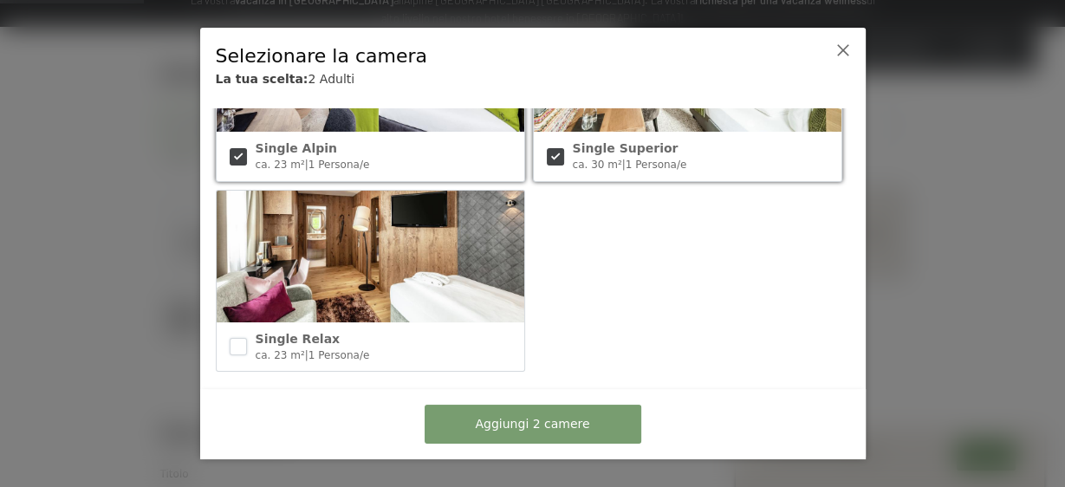
click at [242, 338] on input "checkbox" at bounding box center [238, 346] width 17 height 17
checkbox input "true"
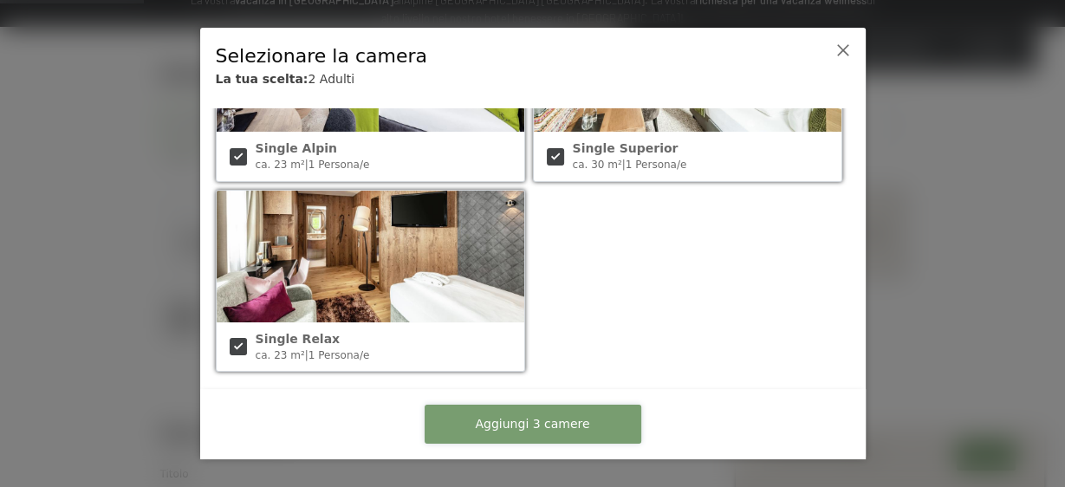
click at [545, 421] on span "Aggiungi 3 camere" at bounding box center [532, 424] width 114 height 17
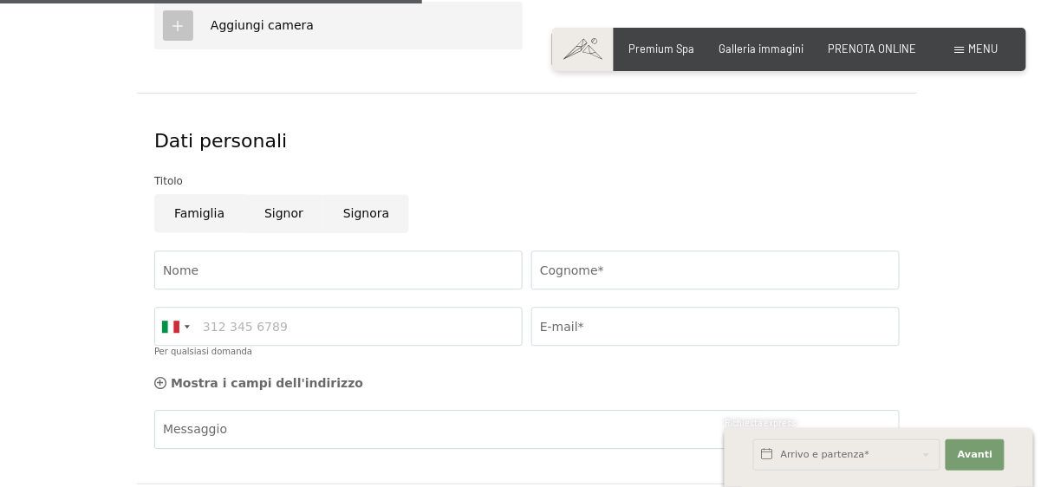
scroll to position [971, 0]
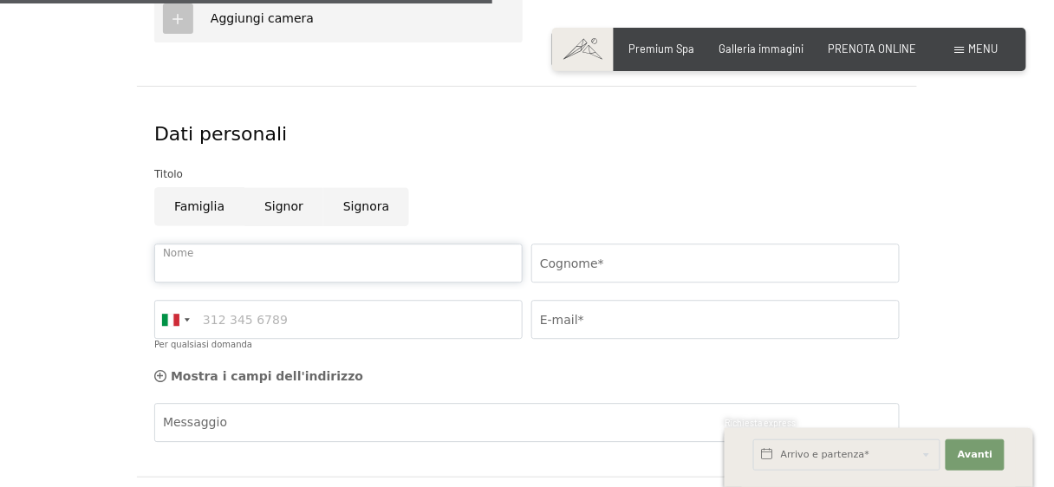
click at [264, 268] on input "Nome" at bounding box center [338, 263] width 368 height 39
type input "[PERSON_NAME]"
type input "(cognome)"
type input "3272258225"
type input "[EMAIL_ADDRESS][DOMAIN_NAME]"
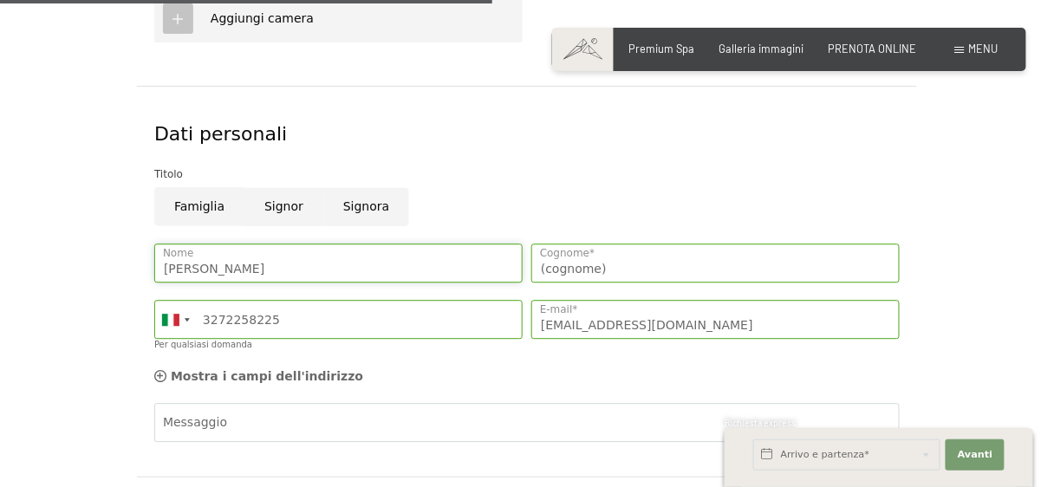
type input "[PERSON_NAME]"
click at [594, 269] on input "(cognome)" at bounding box center [715, 263] width 368 height 39
drag, startPoint x: 602, startPoint y: 267, endPoint x: 509, endPoint y: 262, distance: 93.8
click at [509, 262] on div "[PERSON_NAME] Nome (cognome) Cognome* [GEOGRAPHIC_DATA] ([GEOGRAPHIC_DATA]) +49…" at bounding box center [527, 301] width 754 height 133
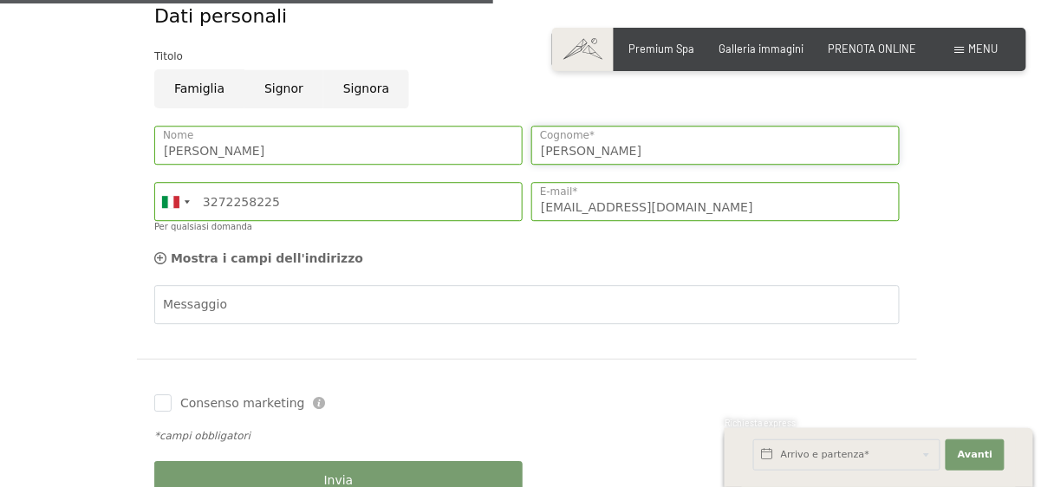
scroll to position [1110, 0]
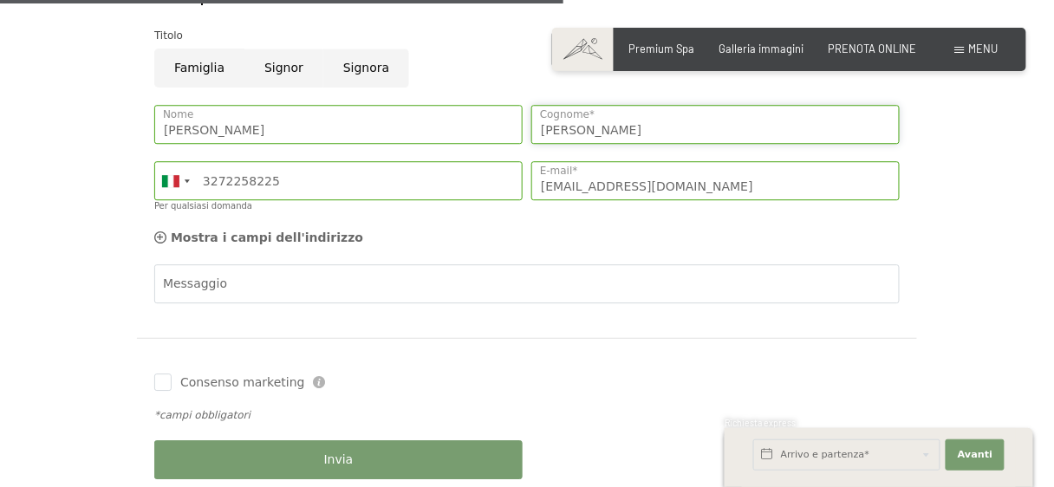
type input "[PERSON_NAME]"
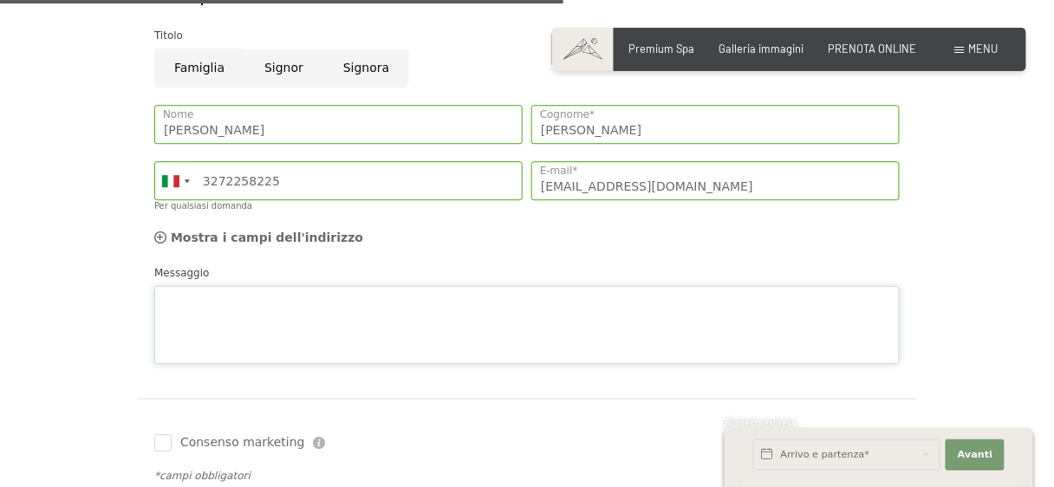
click at [245, 290] on textarea "Messaggio" at bounding box center [526, 325] width 745 height 78
